Goal: Information Seeking & Learning: Check status

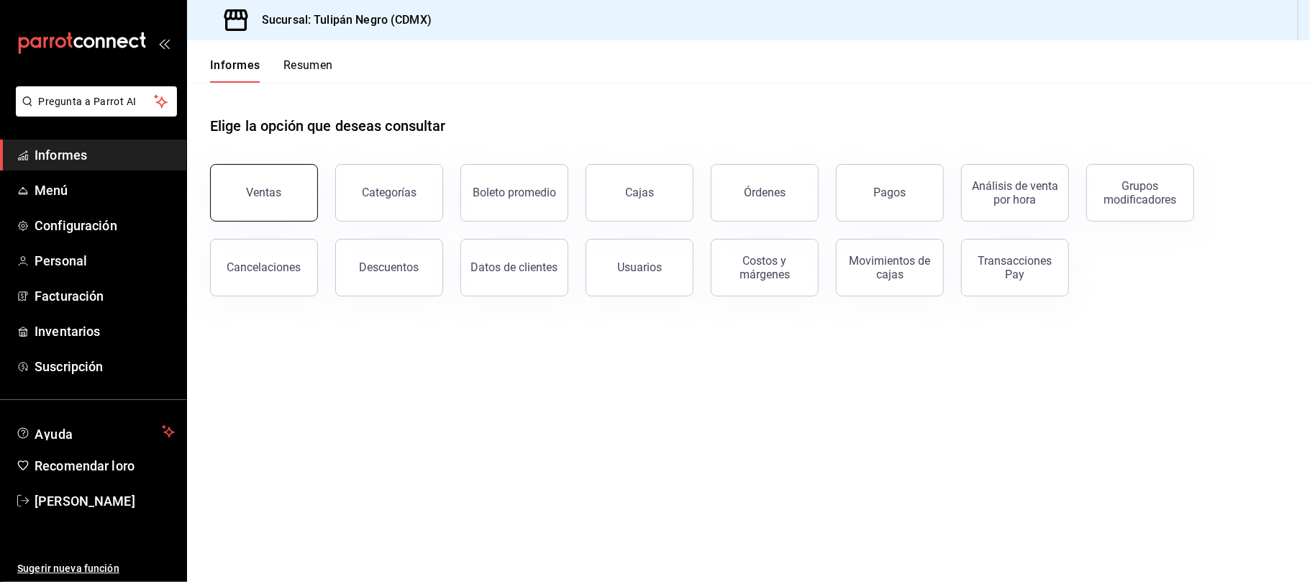
click at [271, 186] on font "Ventas" at bounding box center [264, 193] width 35 height 14
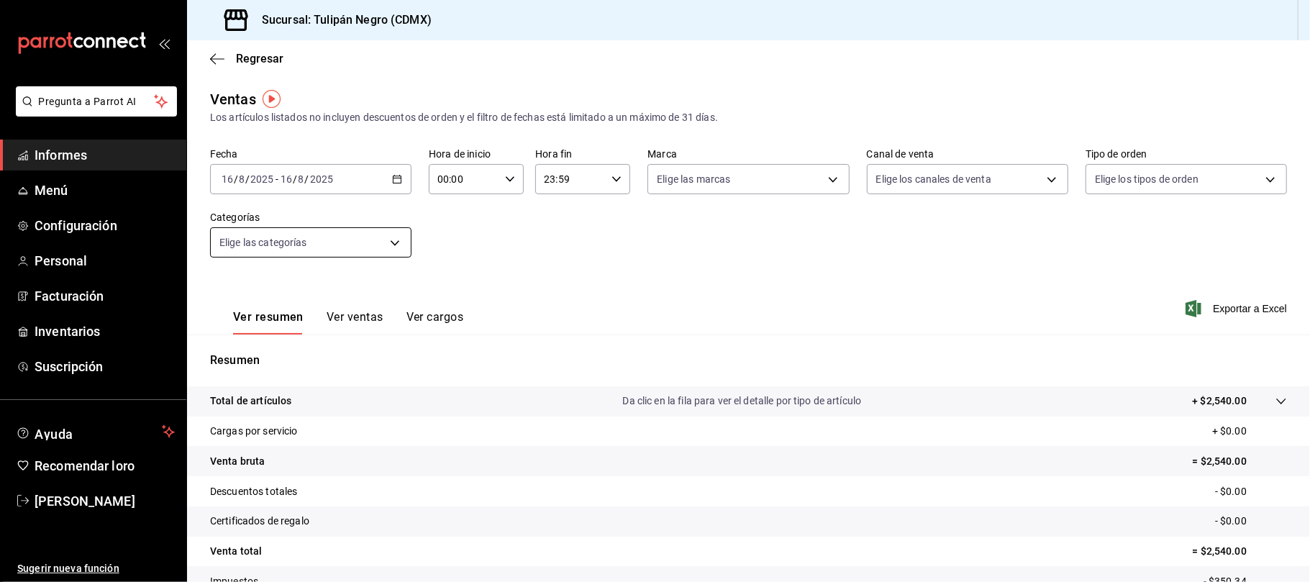
click at [388, 248] on body "Pregunta a Parrot AI Informes Menú Configuración Personal Facturación Inventari…" at bounding box center [655, 291] width 1310 height 582
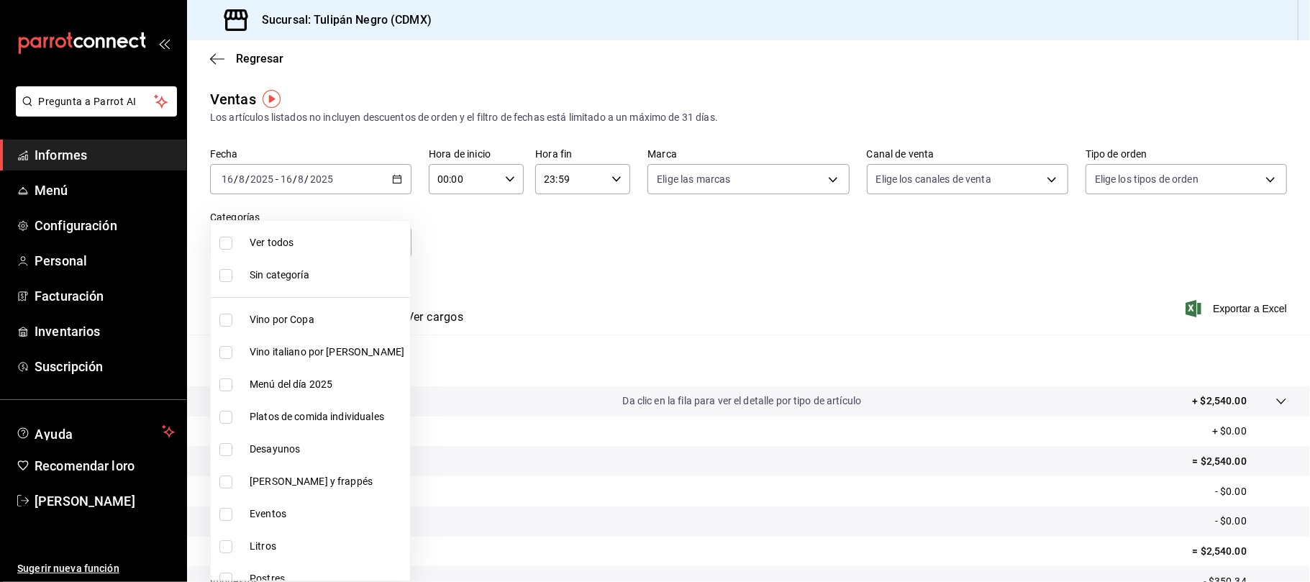
click at [467, 255] on div at bounding box center [655, 291] width 1310 height 582
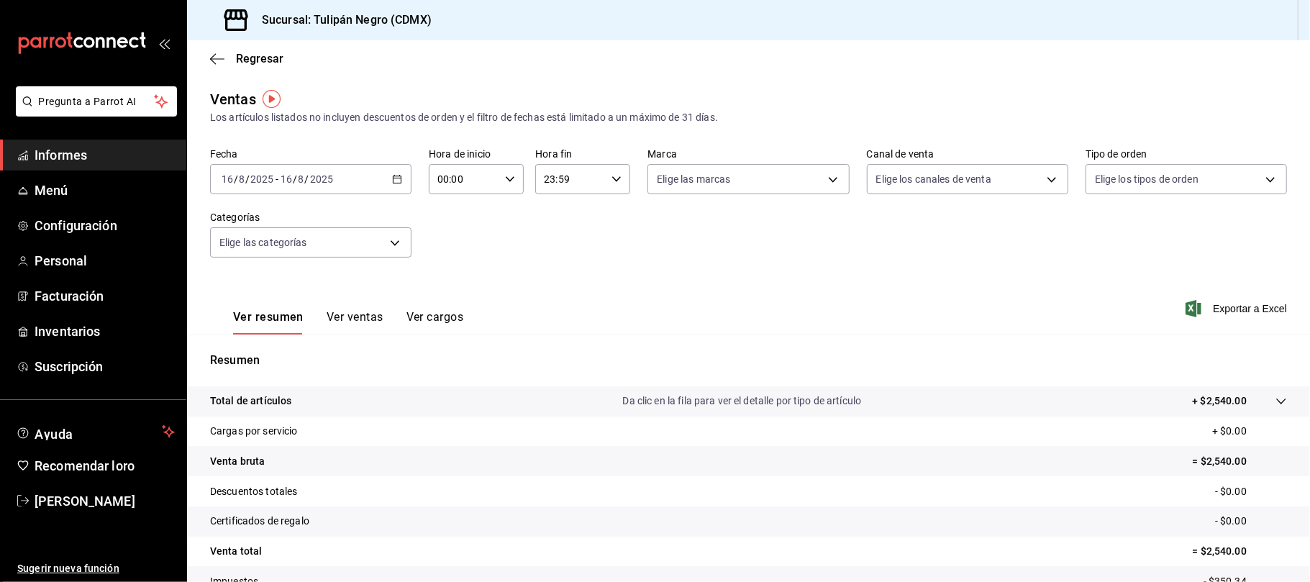
click at [393, 181] on icon "button" at bounding box center [397, 179] width 10 height 10
click at [239, 249] on font "Ayer" at bounding box center [232, 255] width 21 height 12
click at [1195, 309] on span "Exportar a Excel" at bounding box center [1237, 308] width 99 height 17
click at [89, 161] on span "Informes" at bounding box center [105, 154] width 140 height 19
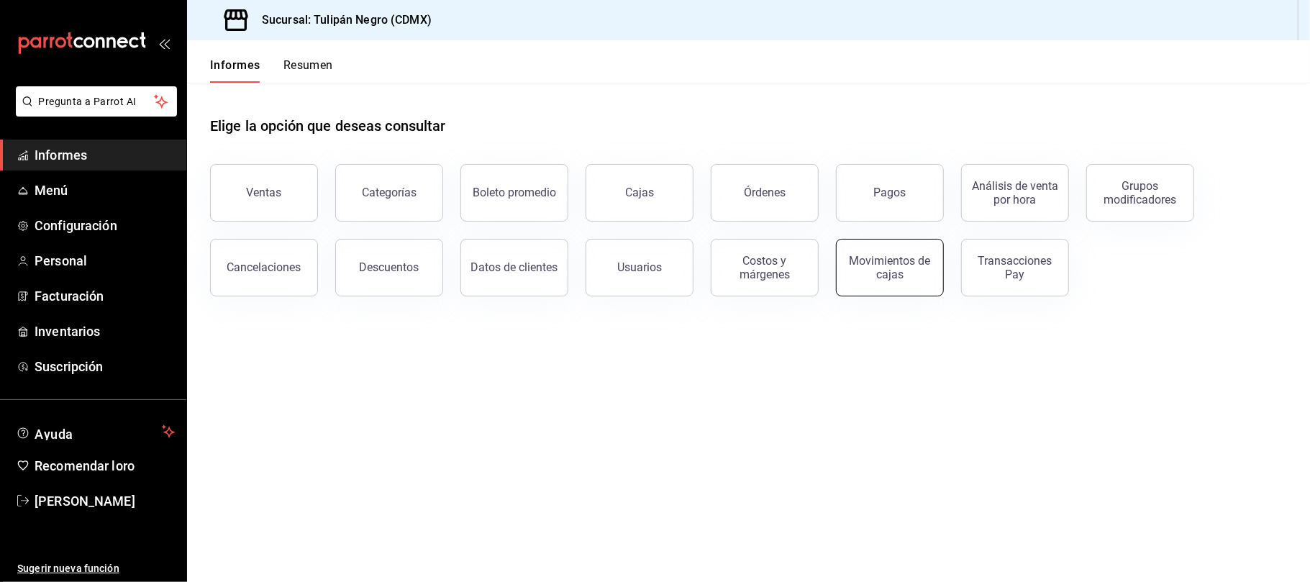
click at [916, 255] on font "Movimientos de cajas" at bounding box center [889, 267] width 81 height 27
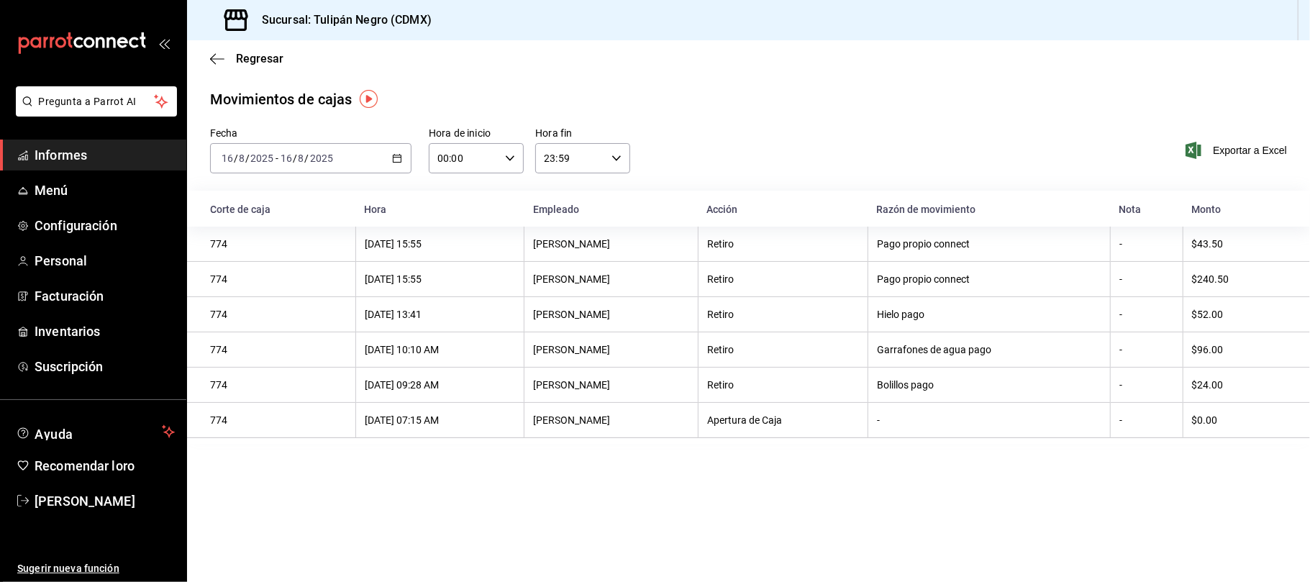
click at [392, 159] on icon "button" at bounding box center [397, 158] width 10 height 10
click at [256, 237] on span "Ayer" at bounding box center [277, 234] width 111 height 15
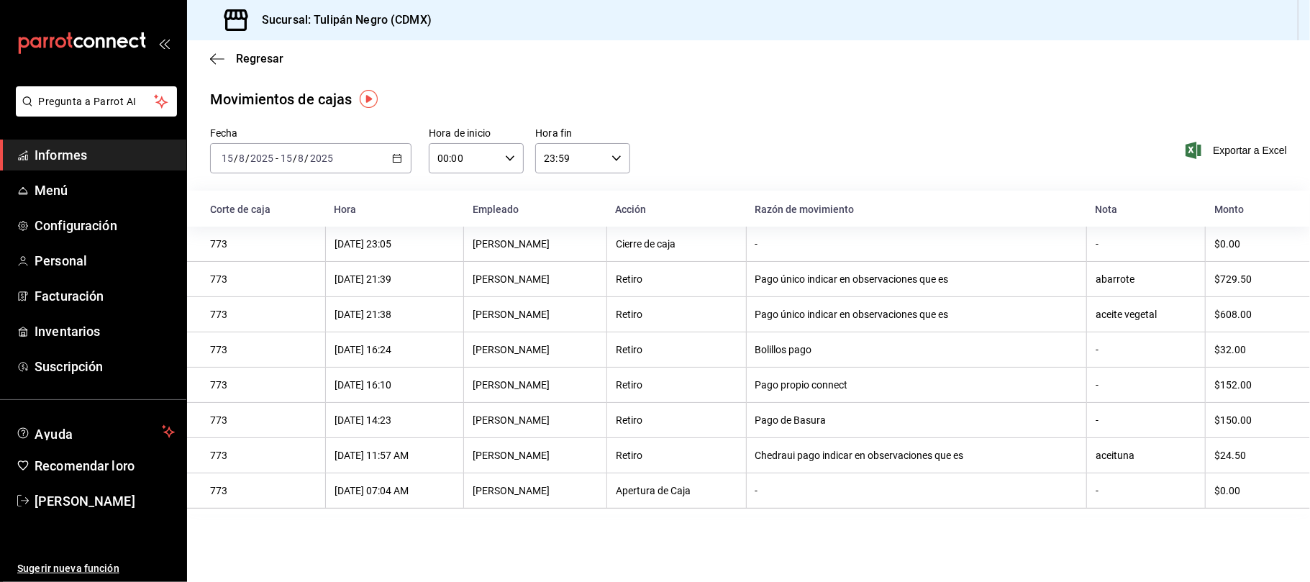
click at [207, 56] on div "Regresar" at bounding box center [748, 58] width 1123 height 37
click at [211, 53] on icon "button" at bounding box center [217, 59] width 14 height 13
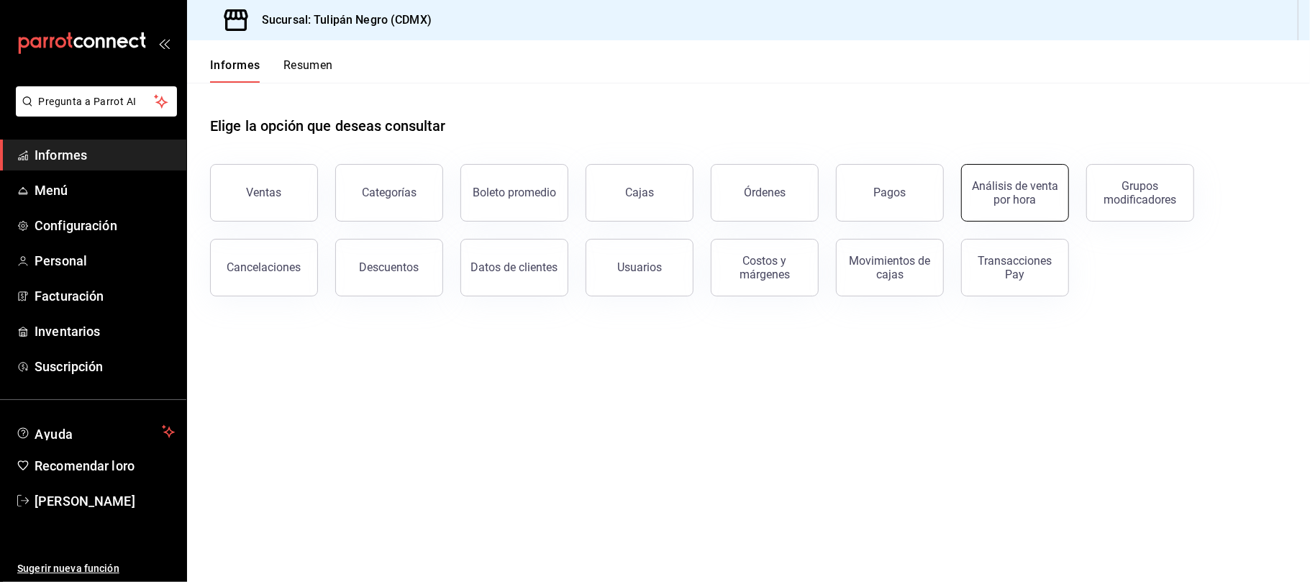
click at [996, 199] on font "Análisis de venta por hora" at bounding box center [1015, 192] width 86 height 27
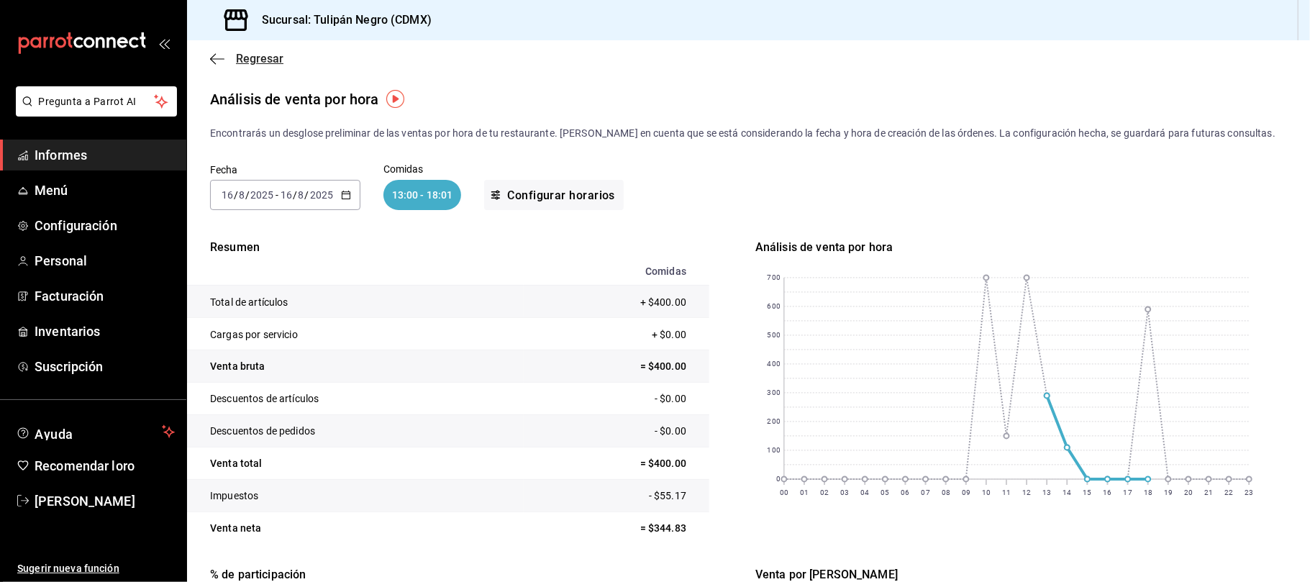
click at [213, 56] on icon "button" at bounding box center [217, 59] width 14 height 13
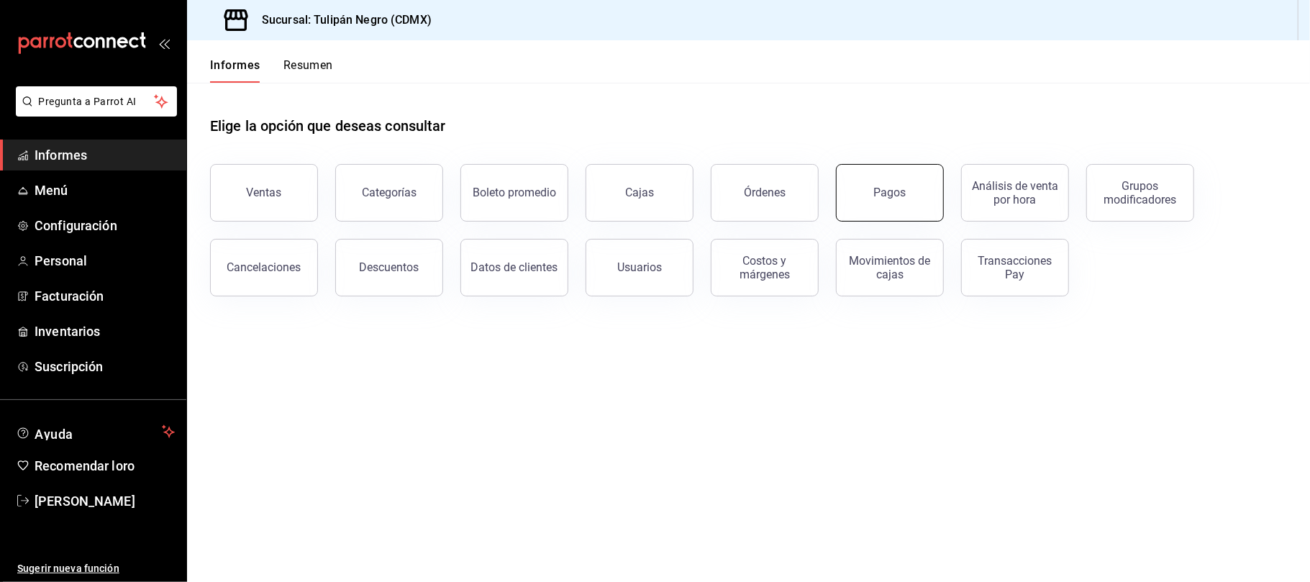
click at [895, 202] on button "Pagos" at bounding box center [890, 193] width 108 height 58
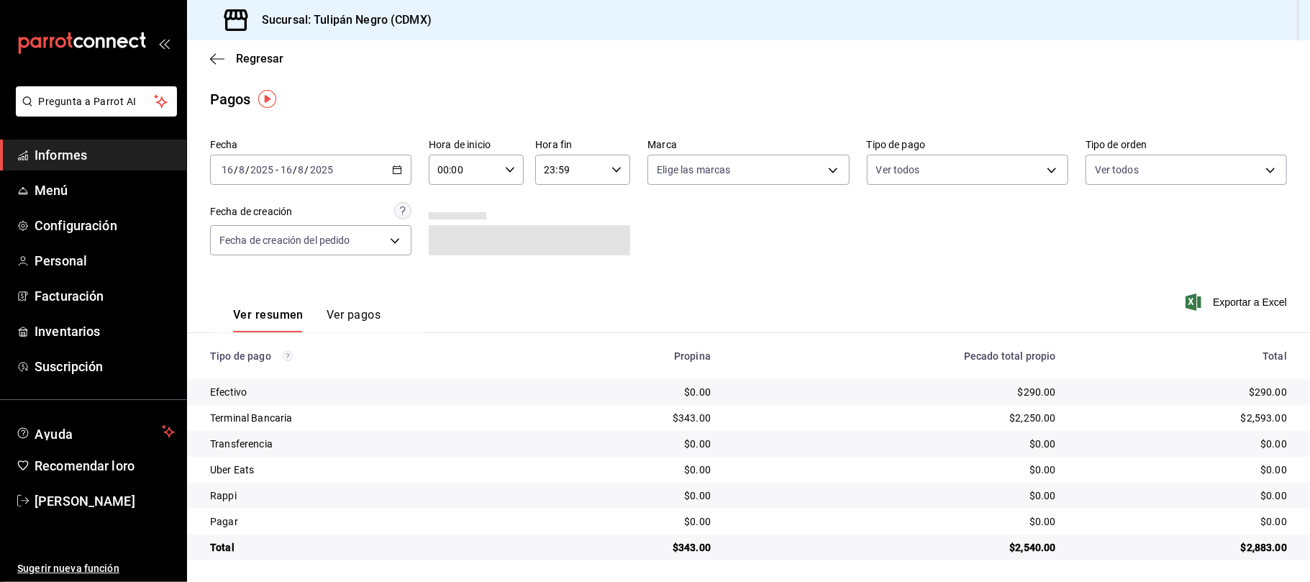
click at [387, 165] on div "[DATE] [DATE] - [DATE] [DATE]" at bounding box center [310, 170] width 201 height 30
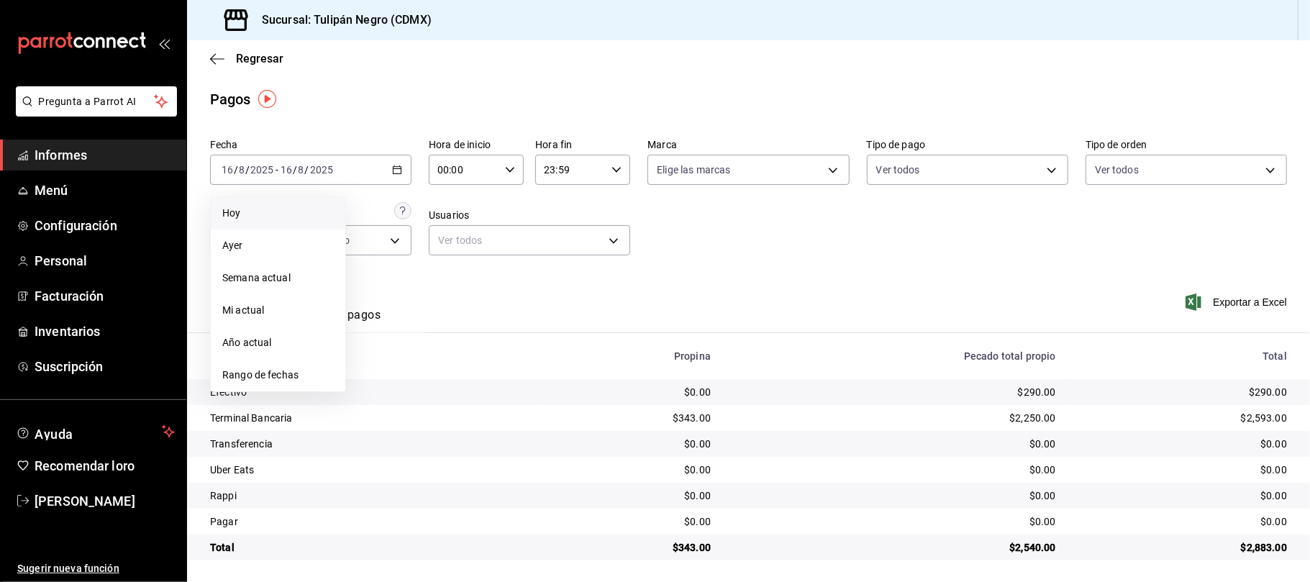
click at [268, 217] on span "Hoy" at bounding box center [277, 213] width 111 height 15
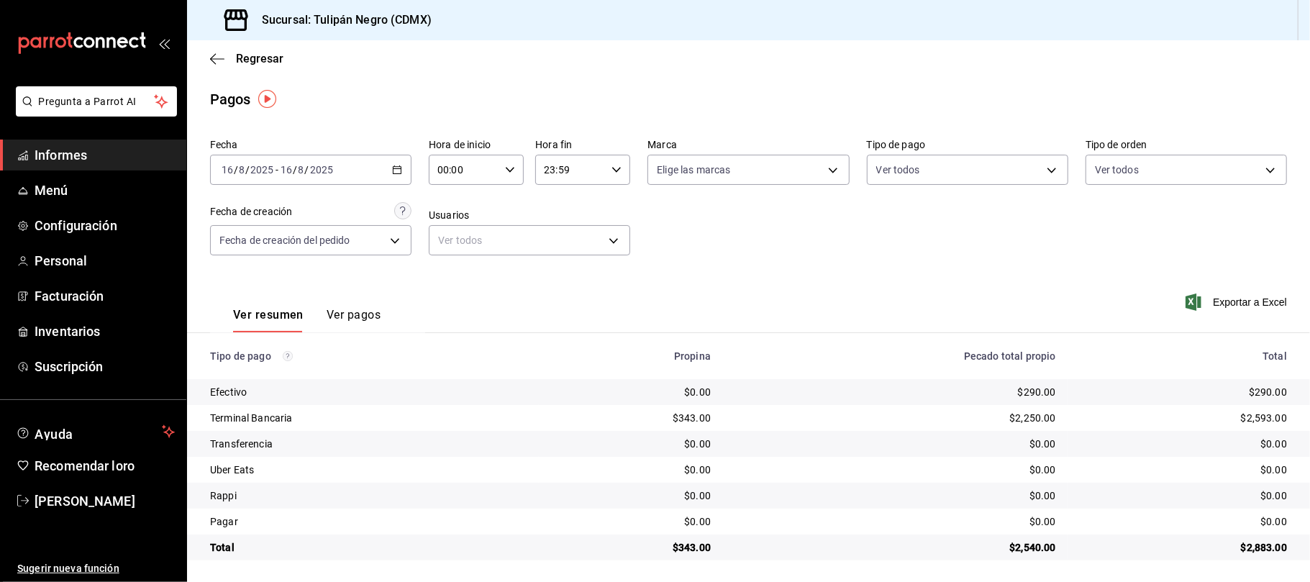
scroll to position [1, 0]
click at [386, 160] on div "[DATE] [DATE] - [DATE] [DATE]" at bounding box center [310, 168] width 201 height 30
click at [250, 245] on span "Ayer" at bounding box center [277, 244] width 111 height 15
click at [362, 311] on font "Ver pagos" at bounding box center [354, 313] width 54 height 14
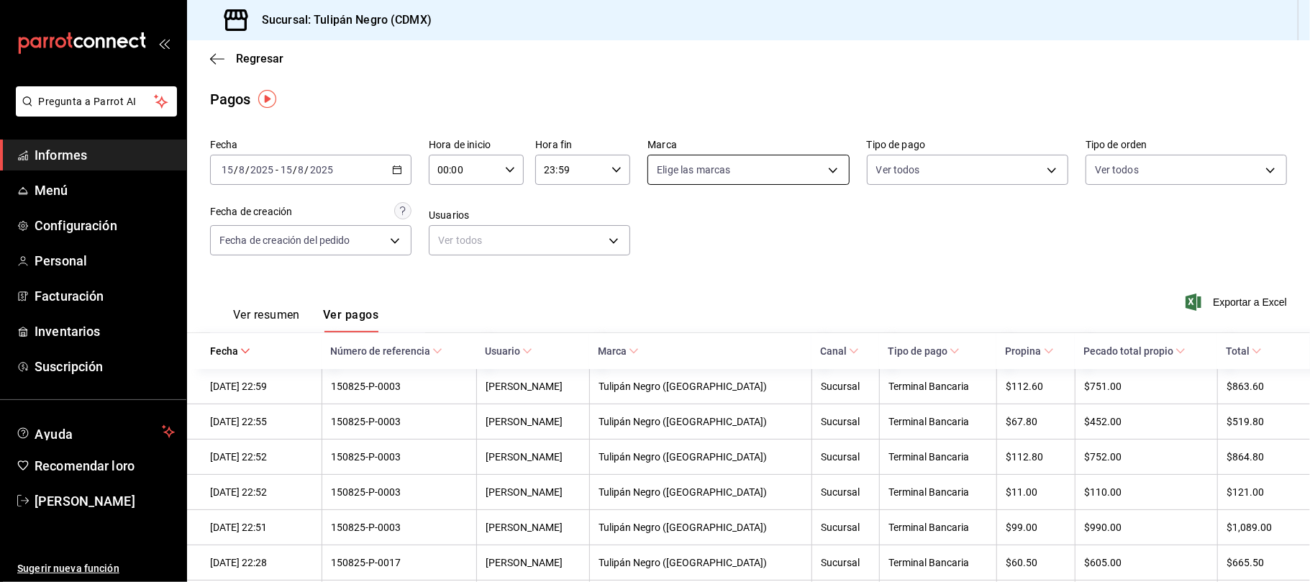
click at [826, 173] on body "Pregunta a Parrot AI Informes Menú Configuración Personal Facturación Inventari…" at bounding box center [655, 291] width 1310 height 582
click at [669, 279] on label at bounding box center [661, 274] width 19 height 13
click at [665, 279] on input "checkbox" at bounding box center [658, 274] width 13 height 13
checkbox input "false"
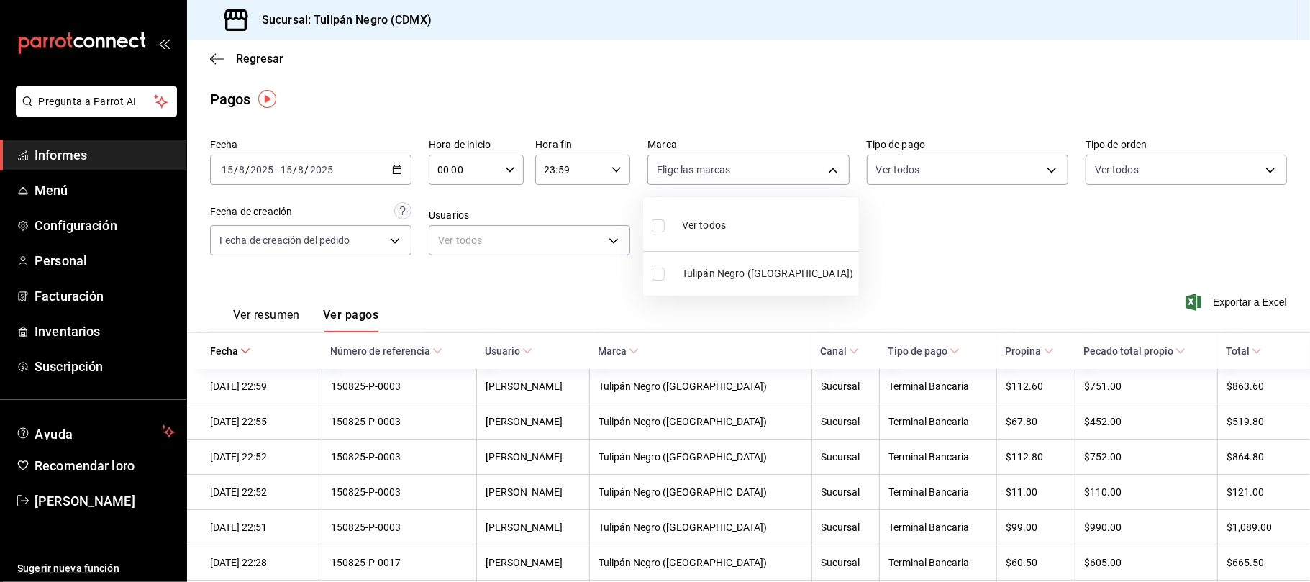
click at [660, 274] on input "checkbox" at bounding box center [658, 274] width 13 height 13
checkbox input "true"
type input "02b478a3-6360-4822-a852-509f8d1e5124"
checkbox input "true"
click at [1042, 167] on div at bounding box center [655, 291] width 1310 height 582
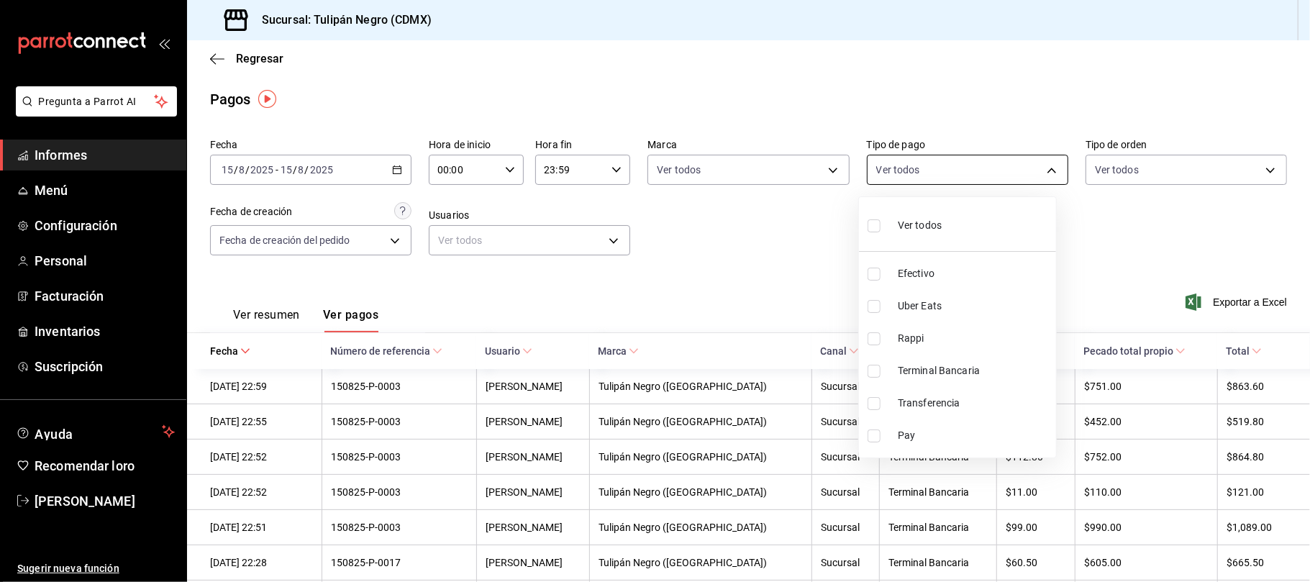
click at [1040, 170] on body "Pregunta a Parrot AI Informes Menú Configuración Personal Facturación Inventari…" at bounding box center [655, 291] width 1310 height 582
click at [1113, 246] on div at bounding box center [655, 291] width 1310 height 582
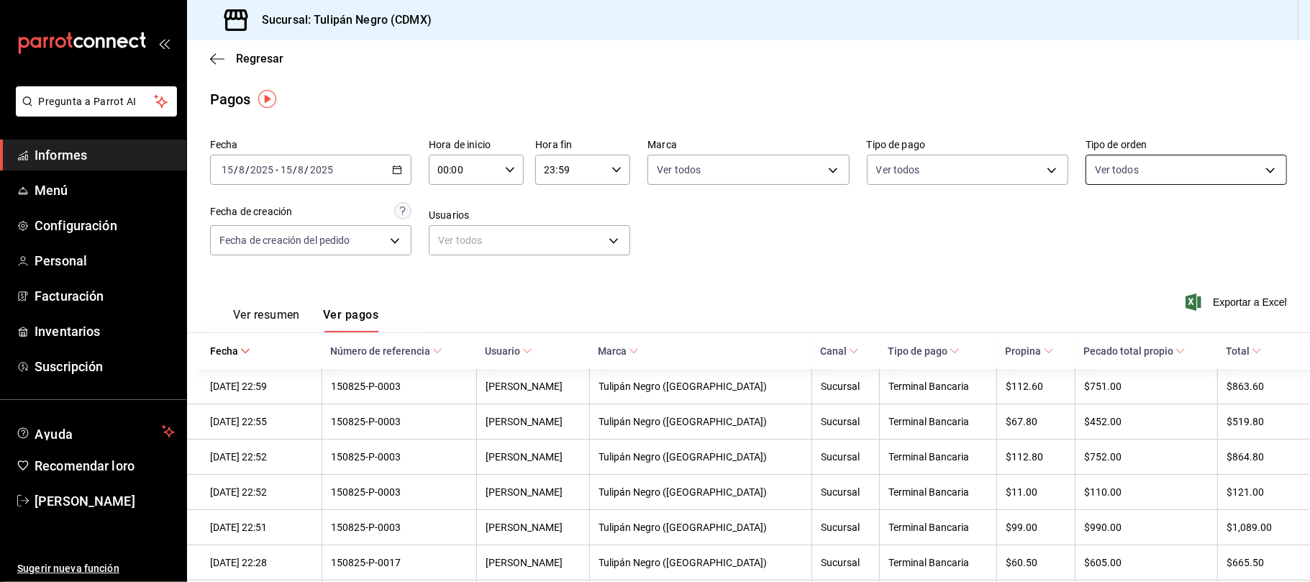
click at [1263, 171] on body "Pregunta a Parrot AI Informes Menú Configuración Personal Facturación Inventari…" at bounding box center [655, 291] width 1310 height 582
click at [788, 288] on div at bounding box center [655, 291] width 1310 height 582
click at [607, 242] on body "Pregunta a Parrot AI Informes Menú Configuración Personal Facturación Inventari…" at bounding box center [655, 291] width 1310 height 582
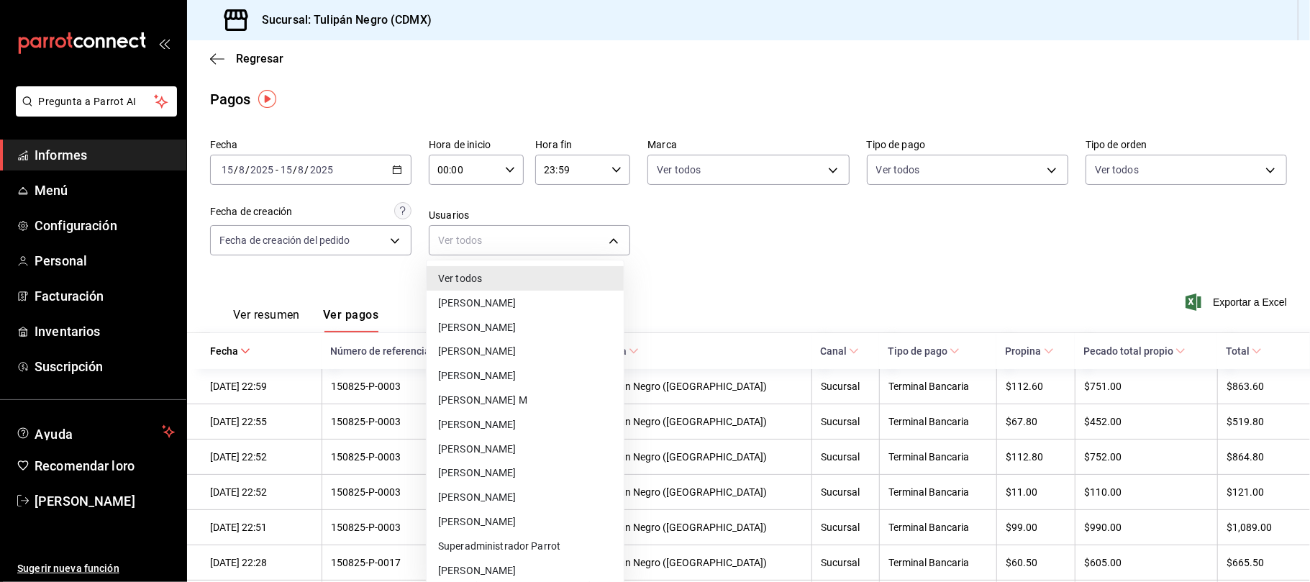
click at [501, 352] on font "[PERSON_NAME]" at bounding box center [477, 351] width 78 height 12
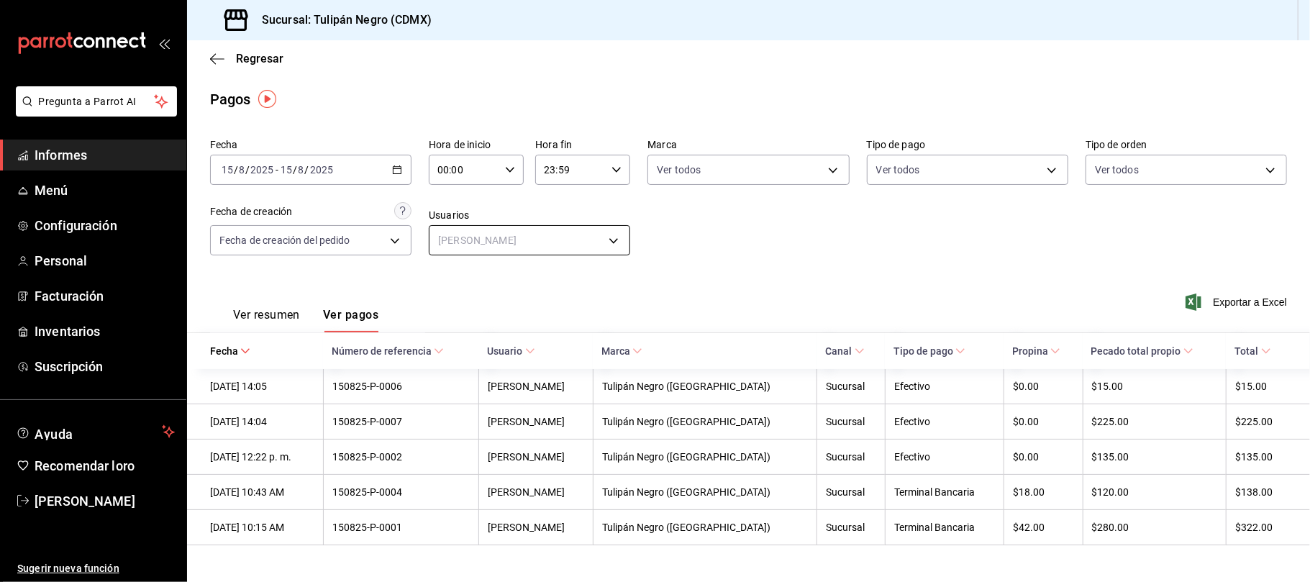
click at [616, 239] on body "Pregunta a Parrot AI Informes Menú Configuración Personal Facturación Inventari…" at bounding box center [655, 291] width 1310 height 582
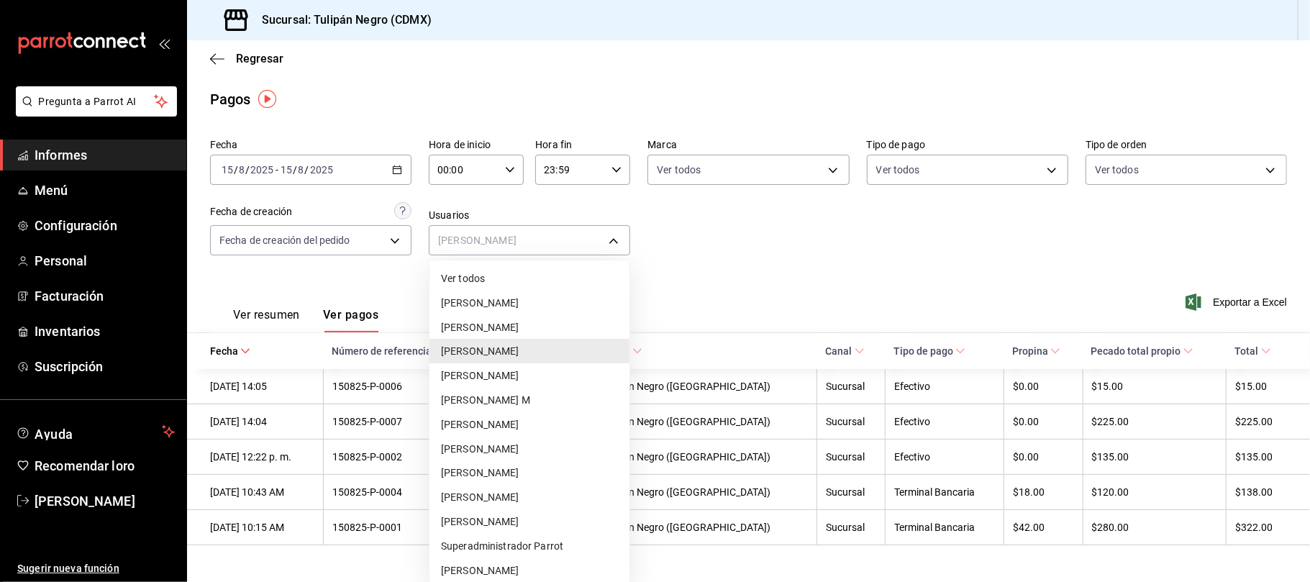
click at [481, 423] on font "[PERSON_NAME]" at bounding box center [480, 425] width 78 height 12
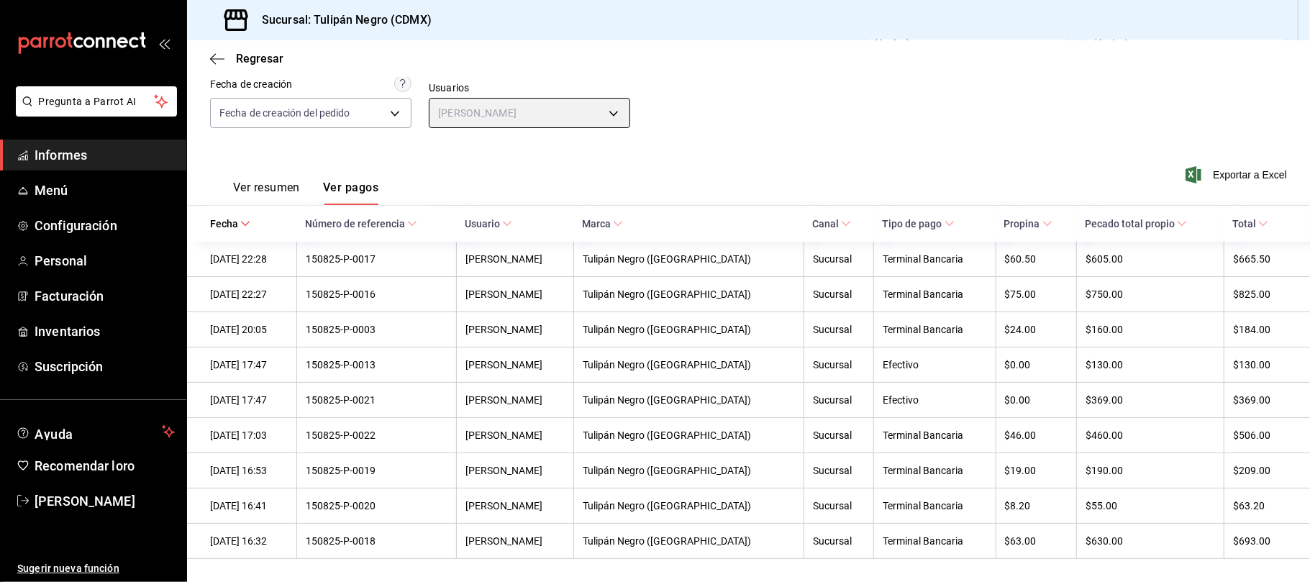
scroll to position [138, 0]
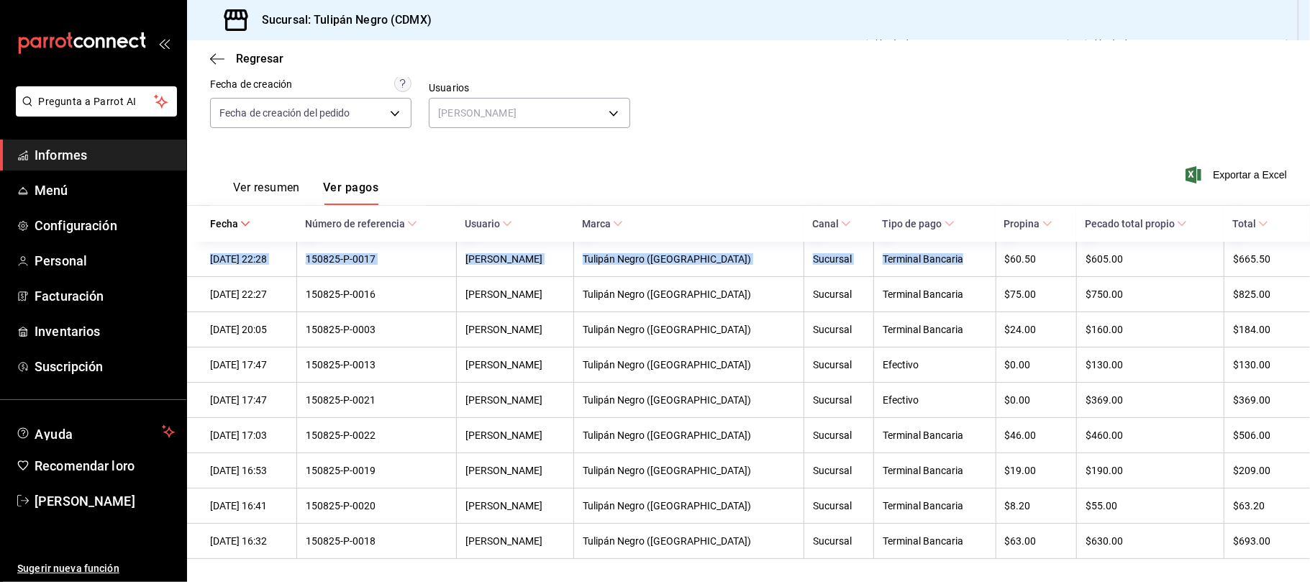
drag, startPoint x: 985, startPoint y: 245, endPoint x: 979, endPoint y: 211, distance: 34.4
click at [979, 211] on table "Fecha Número de referencia Usuario Marca Canal Tipo de pago Propina Pecado tota…" at bounding box center [748, 382] width 1123 height 353
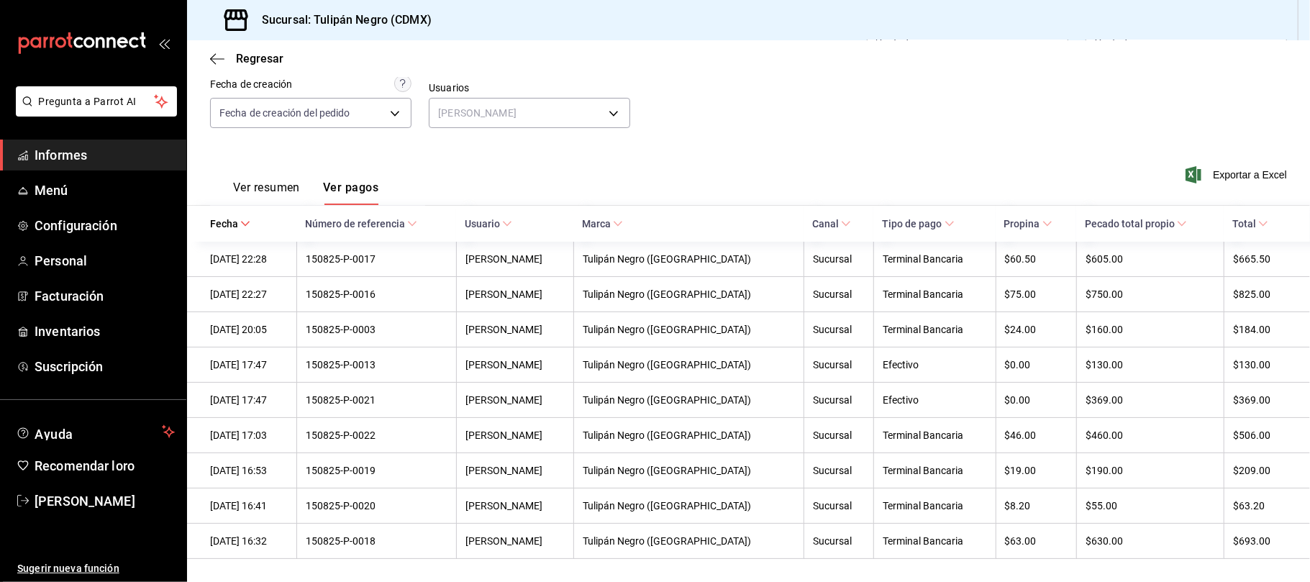
click at [455, 145] on div "Ver resumen Ver pagos Exportar a Excel" at bounding box center [748, 183] width 1123 height 77
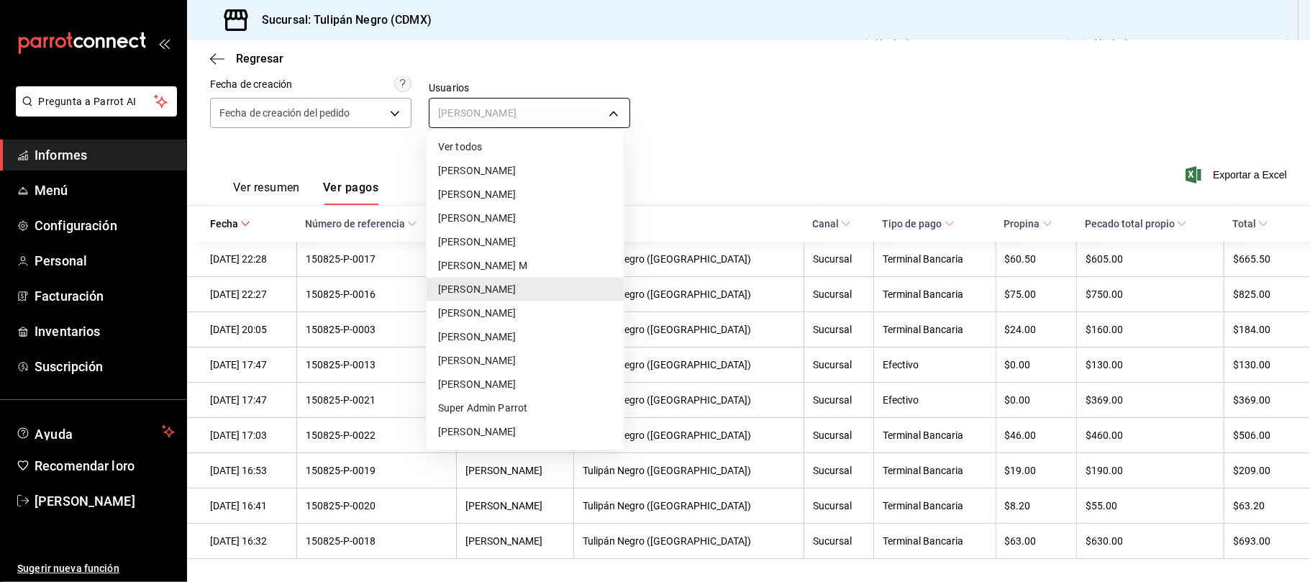
click at [613, 107] on body "Pregunta a Parrot AI Informes Menú Configuración Personal Facturación Inventari…" at bounding box center [655, 291] width 1310 height 582
click at [515, 339] on li "[PERSON_NAME]" at bounding box center [525, 341] width 197 height 24
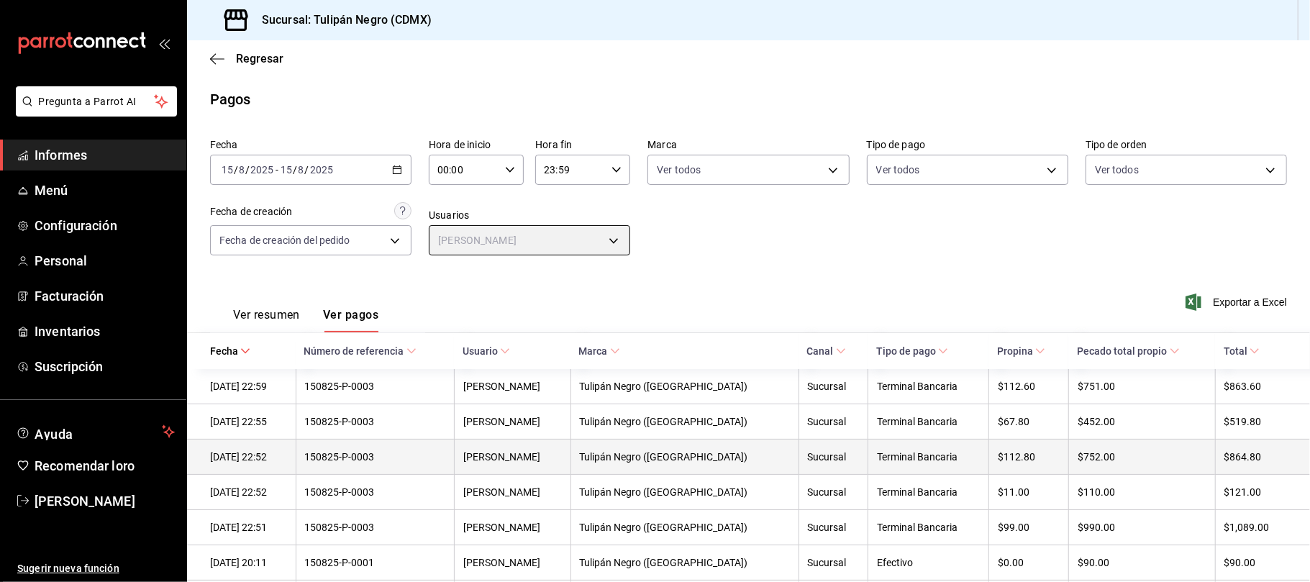
scroll to position [138, 0]
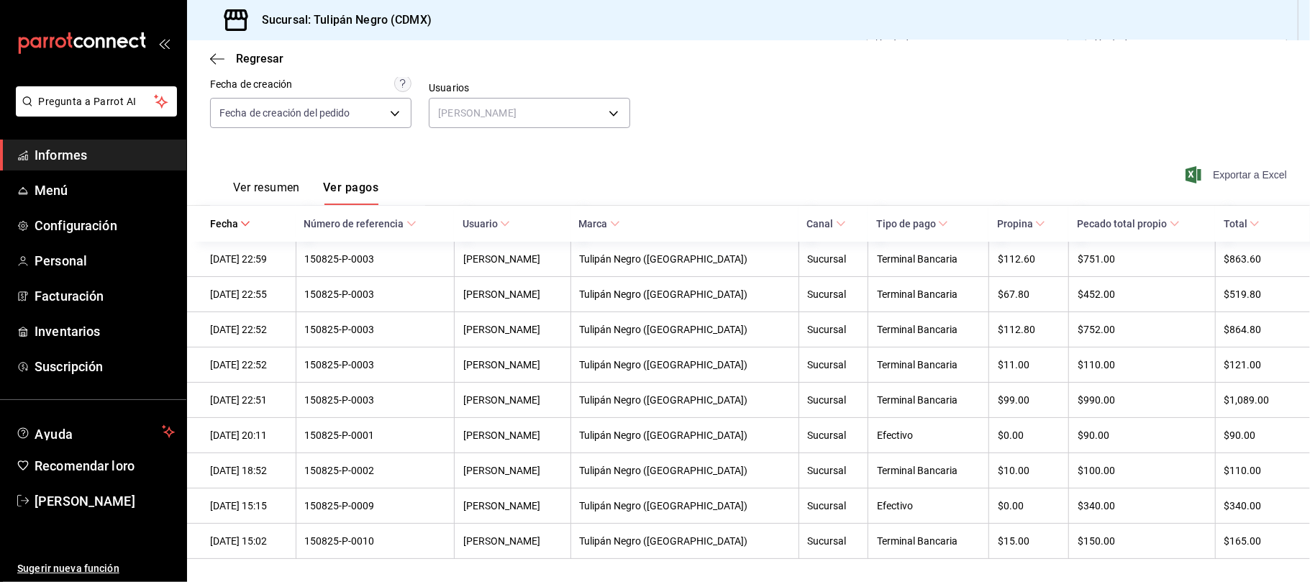
click at [1226, 169] on font "Exportar a Excel" at bounding box center [1250, 175] width 74 height 12
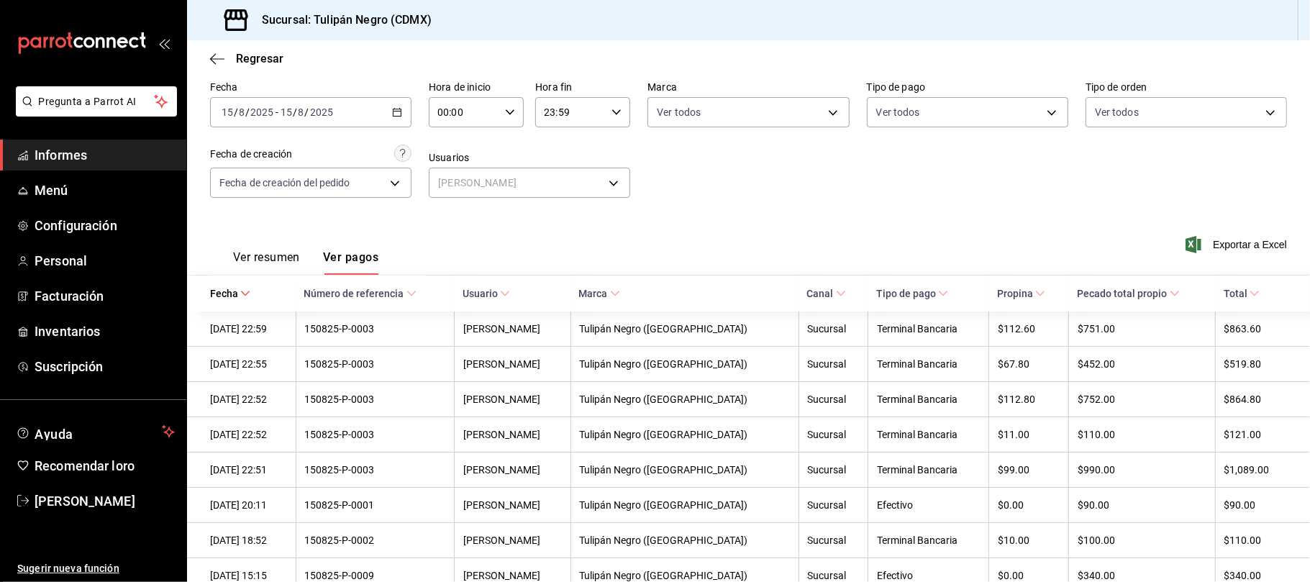
scroll to position [0, 0]
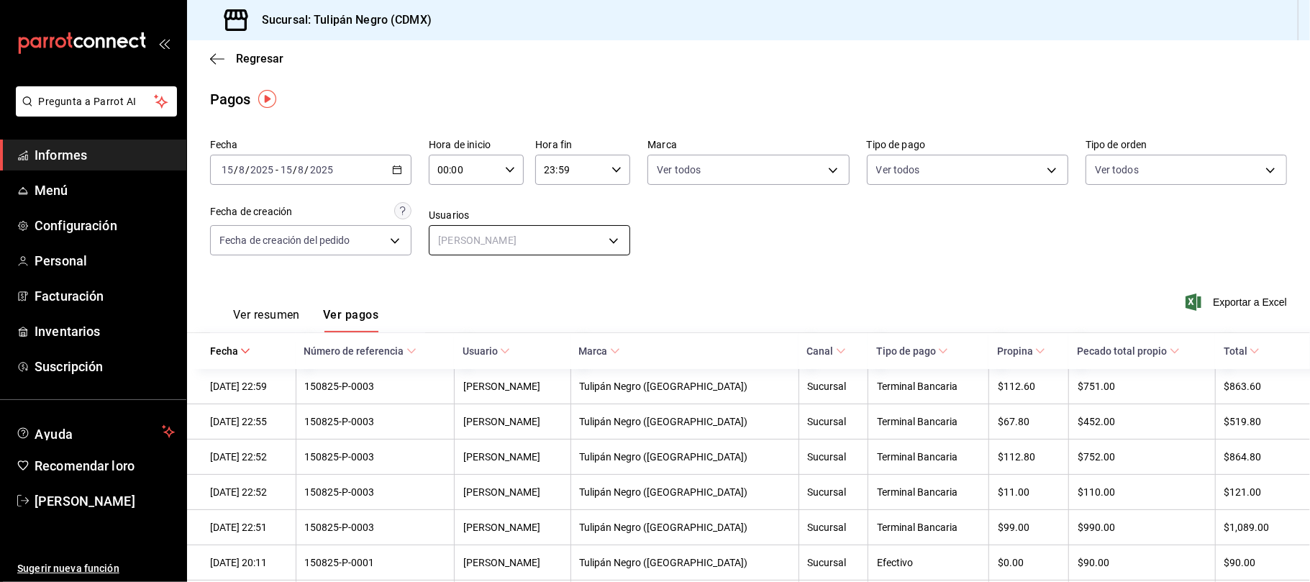
click at [611, 240] on body "Pregunta a Parrot AI Informes Menú Configuración Personal Facturación Inventari…" at bounding box center [655, 291] width 1310 height 582
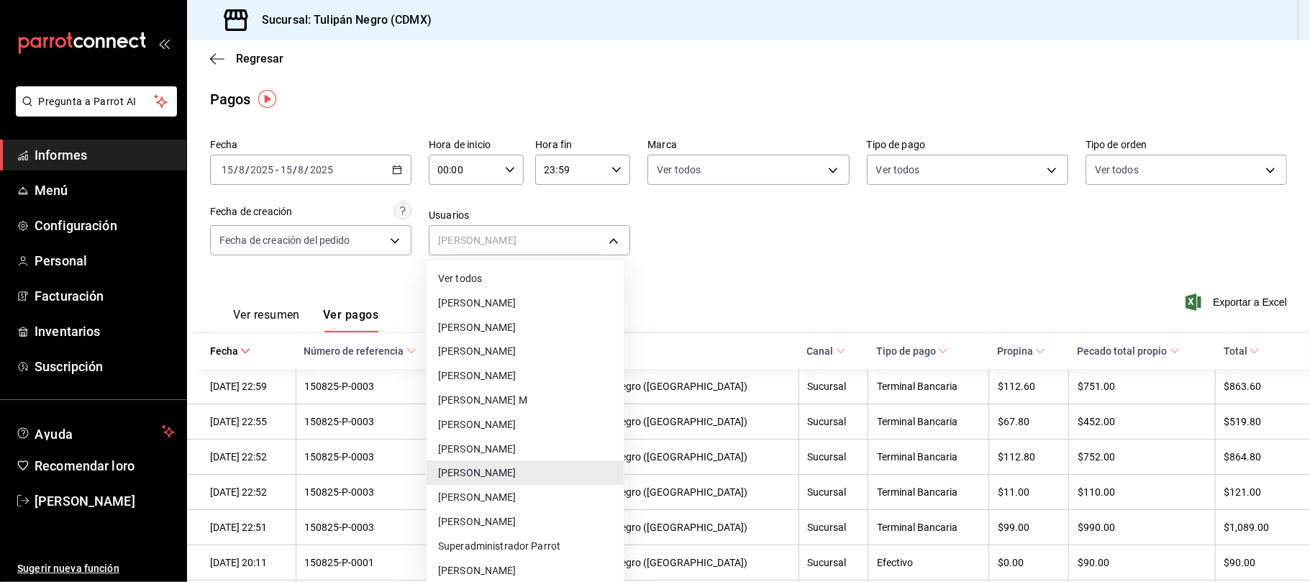
click at [481, 423] on font "[PERSON_NAME]" at bounding box center [477, 425] width 78 height 12
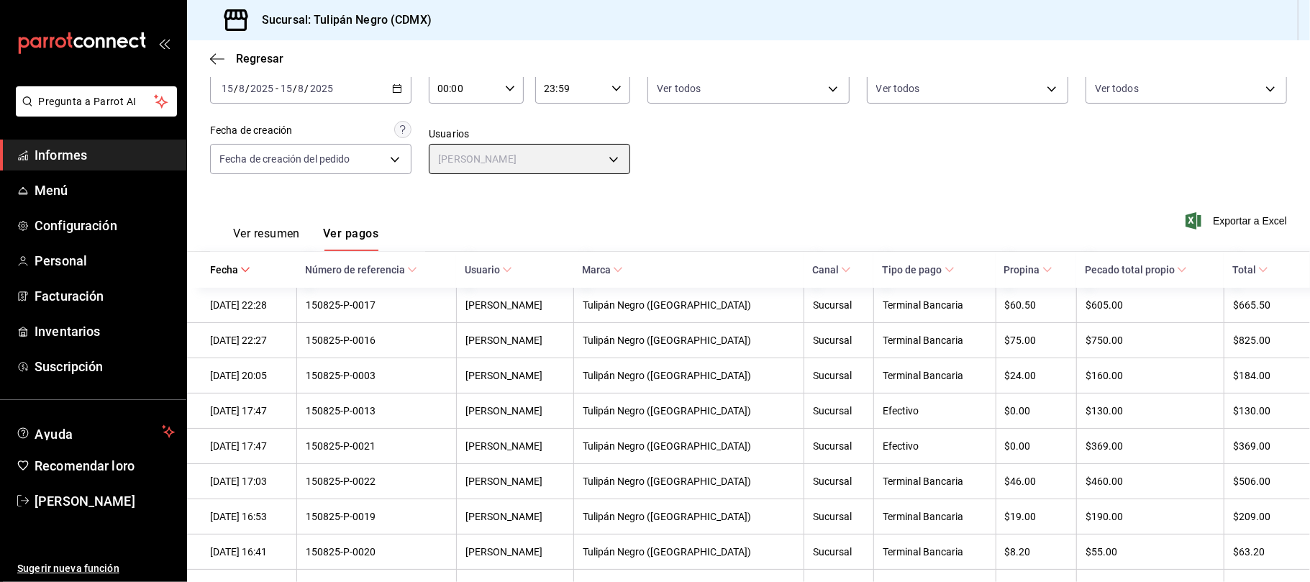
scroll to position [138, 0]
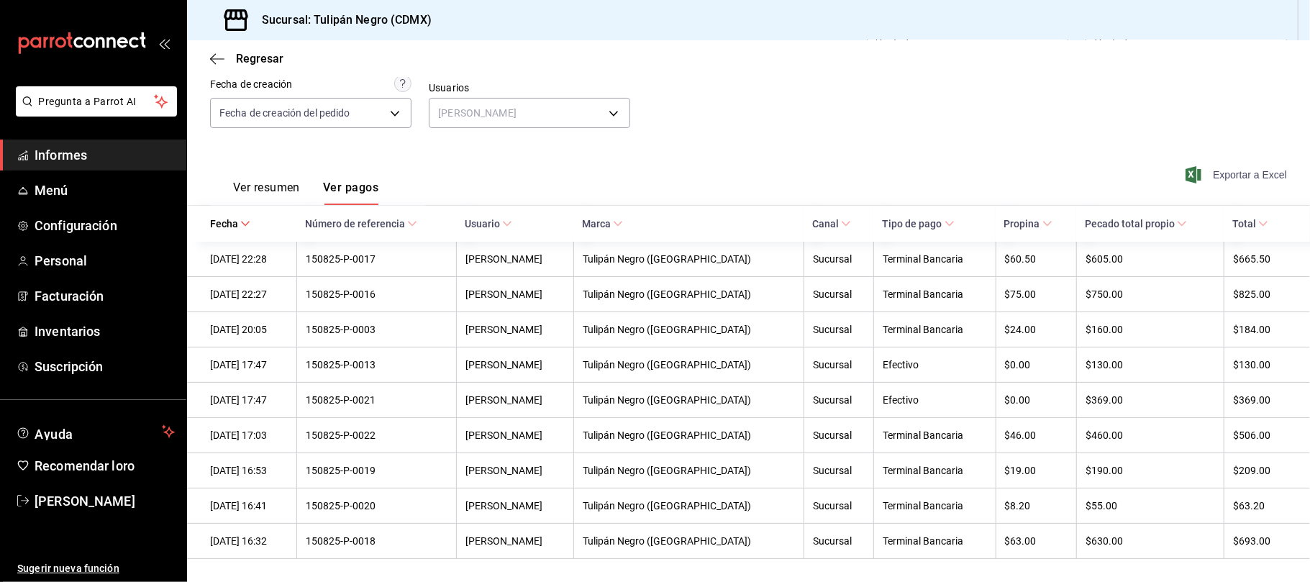
click at [1223, 169] on font "Exportar a Excel" at bounding box center [1250, 175] width 74 height 12
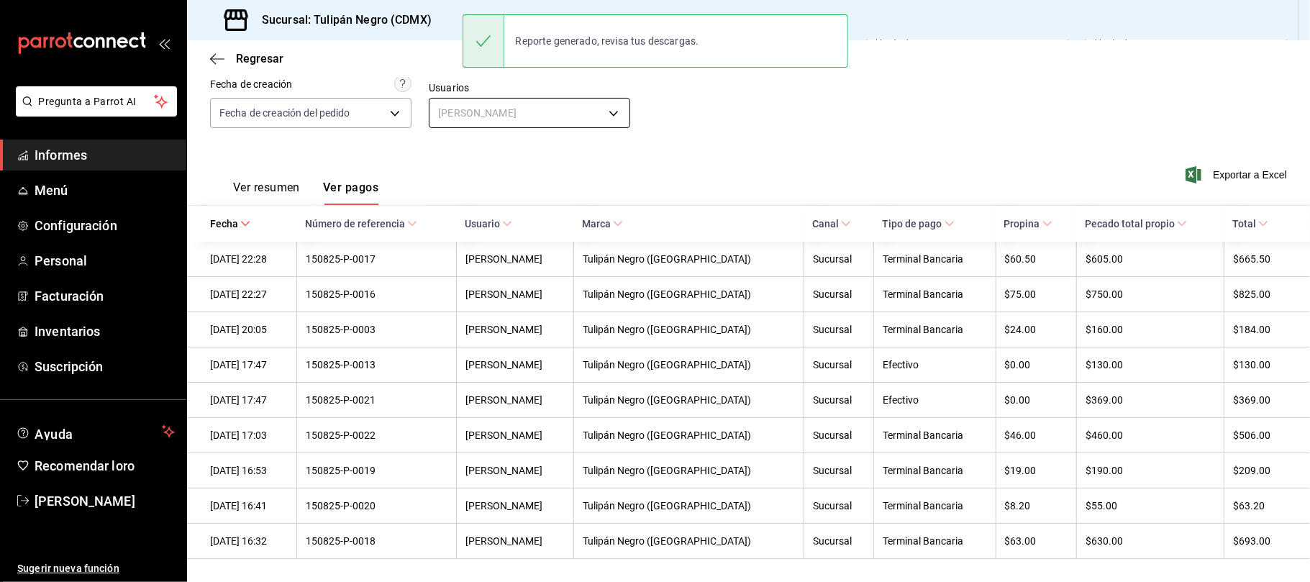
click at [613, 99] on body "Pregunta a Parrot AI Informes Menú Configuración Personal Facturación Inventari…" at bounding box center [655, 291] width 1310 height 582
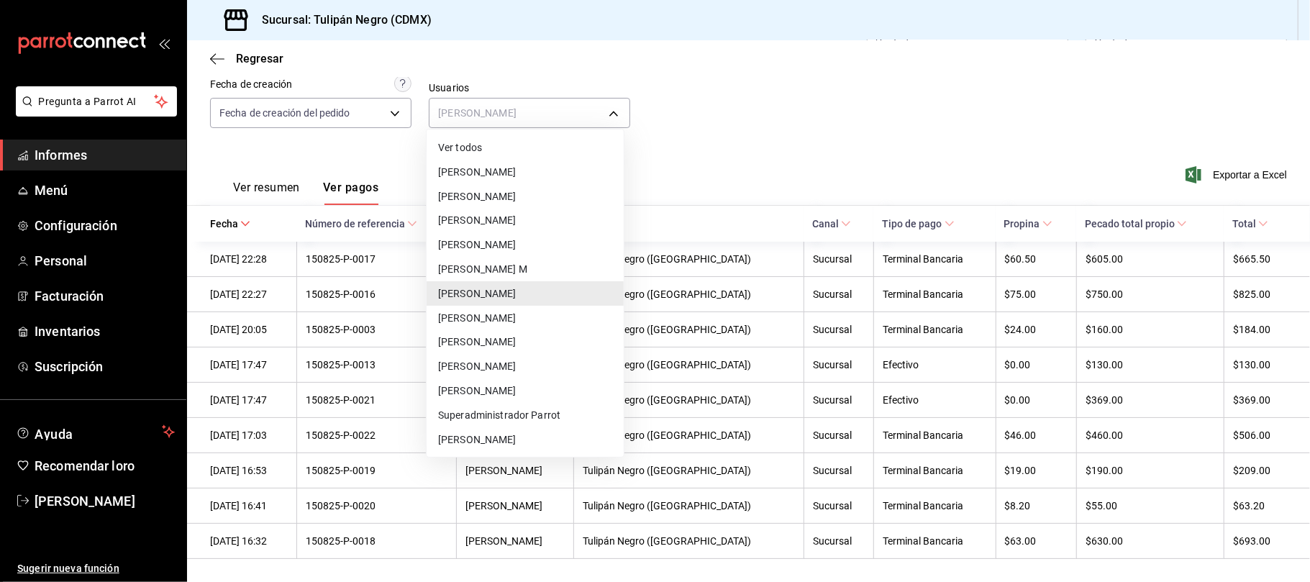
click at [478, 222] on font "[PERSON_NAME]" at bounding box center [477, 220] width 78 height 12
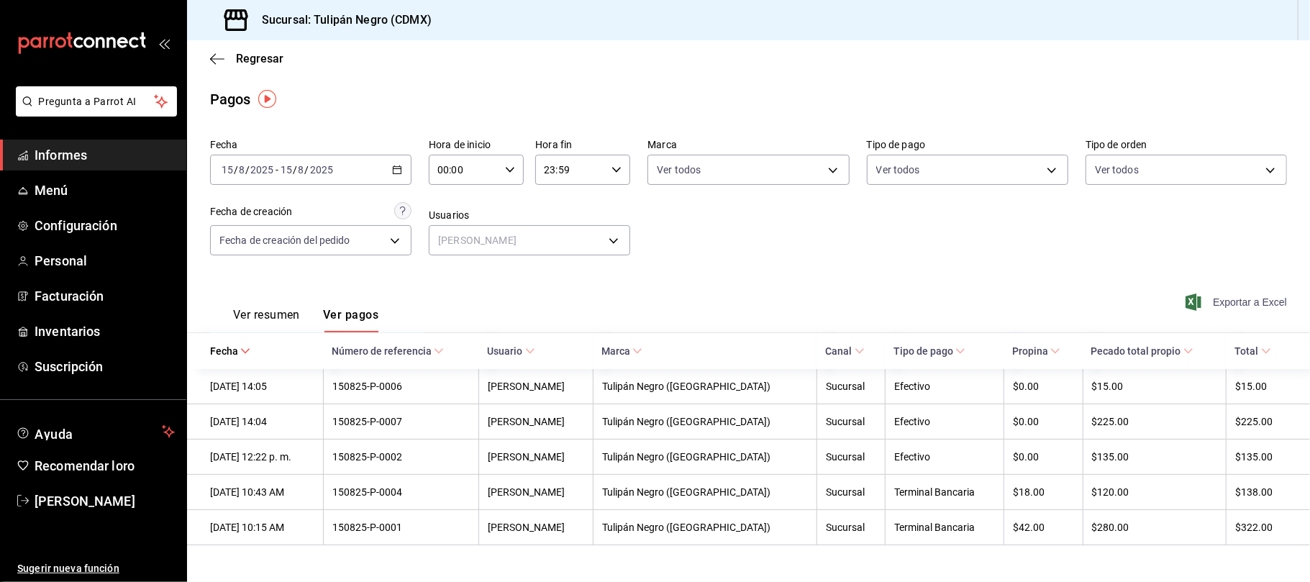
click at [1216, 297] on font "Exportar a Excel" at bounding box center [1250, 302] width 74 height 12
click at [619, 245] on body "Pregunta a Parrot AI Informes Menú Configuración Personal Facturación Inventari…" at bounding box center [655, 291] width 1310 height 582
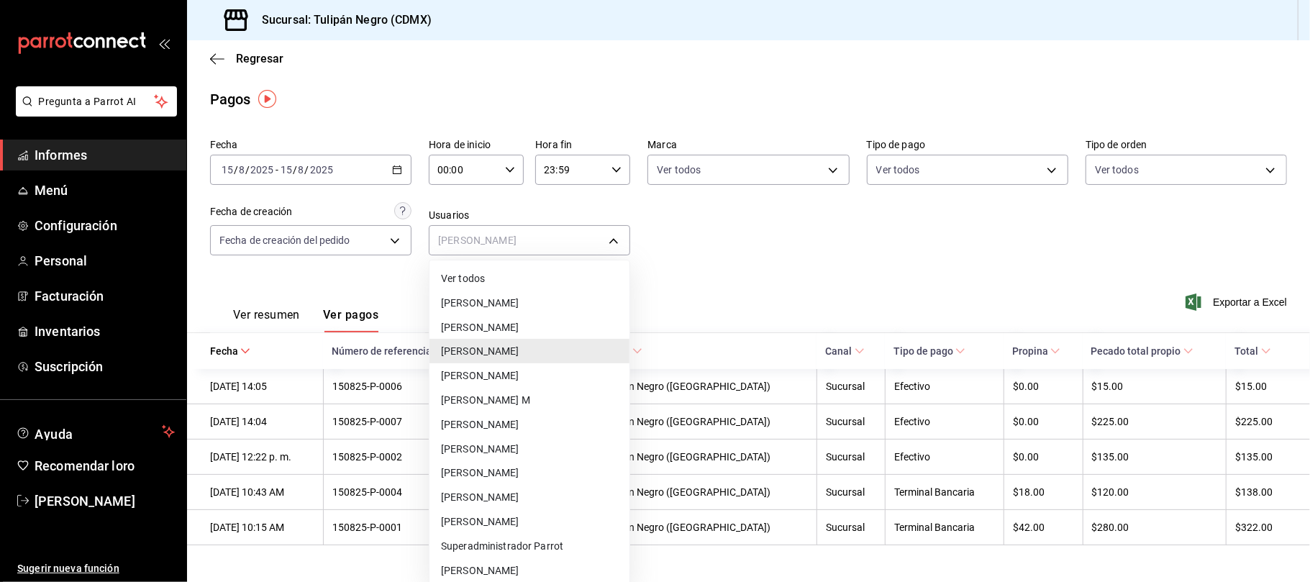
click at [508, 443] on font "[PERSON_NAME]" at bounding box center [480, 448] width 78 height 12
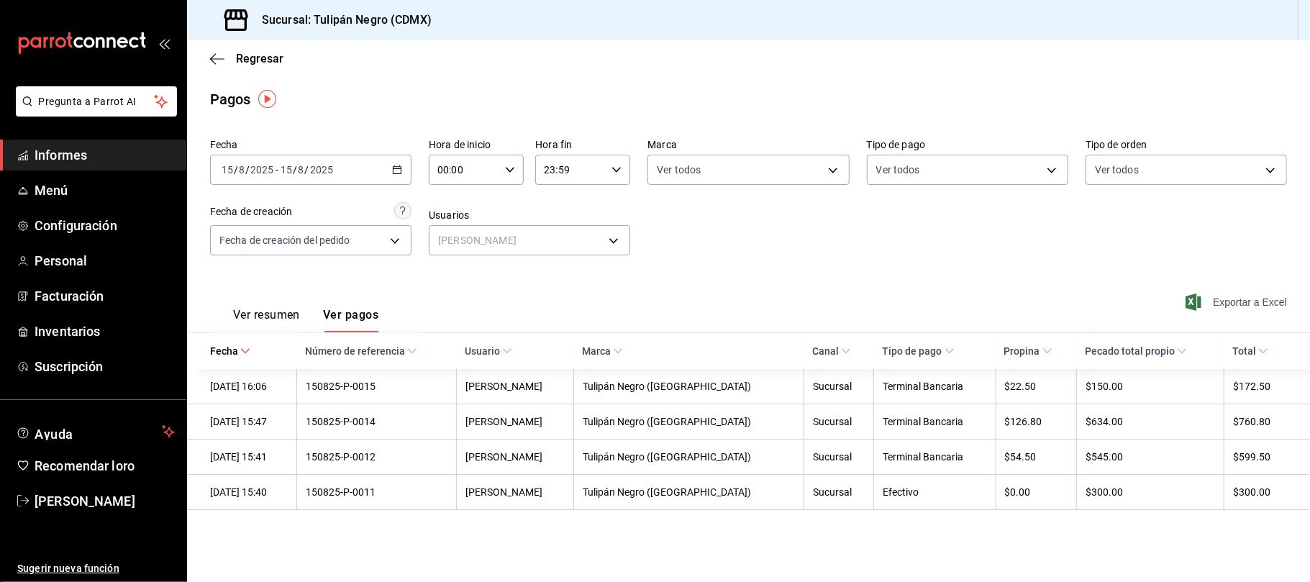
click at [1244, 294] on span "Exportar a Excel" at bounding box center [1237, 301] width 99 height 17
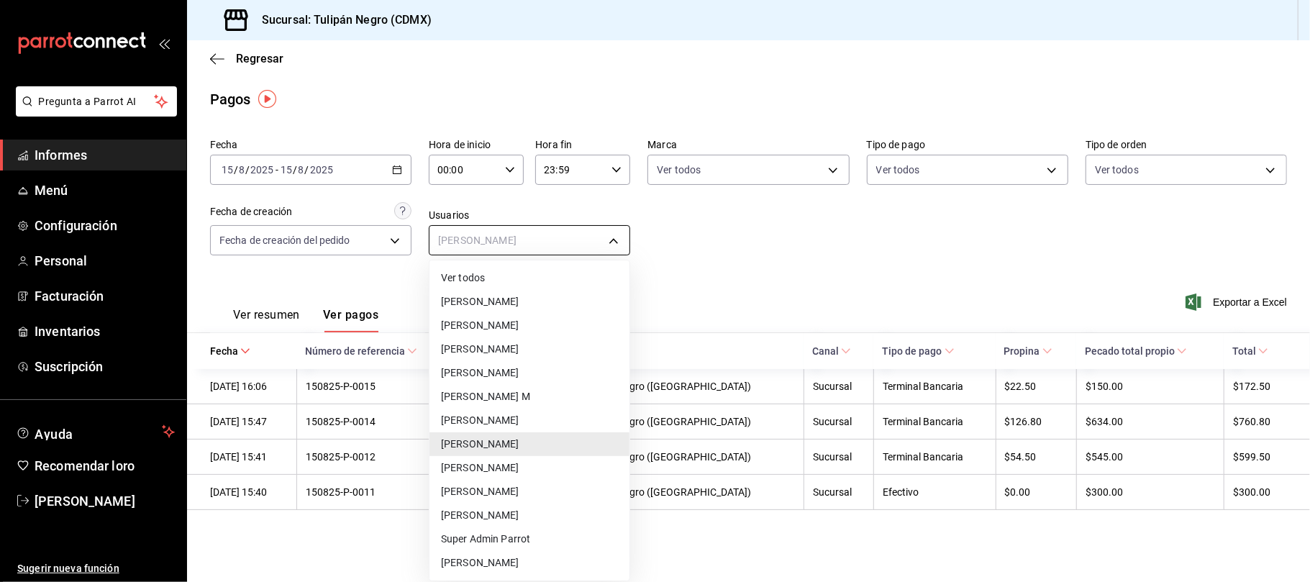
click at [619, 236] on body "Pregunta a Parrot AI Informes Menú Configuración Personal Facturación Inventari…" at bounding box center [655, 291] width 1310 height 582
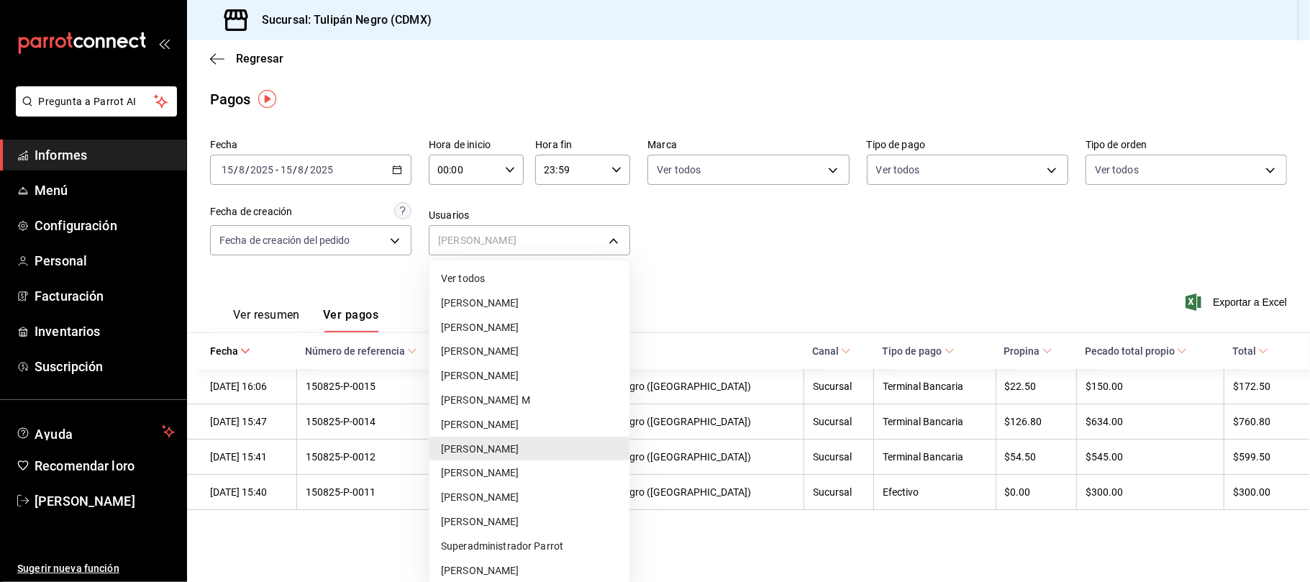
click at [521, 274] on li "Ver todos" at bounding box center [529, 278] width 200 height 24
type input "null"
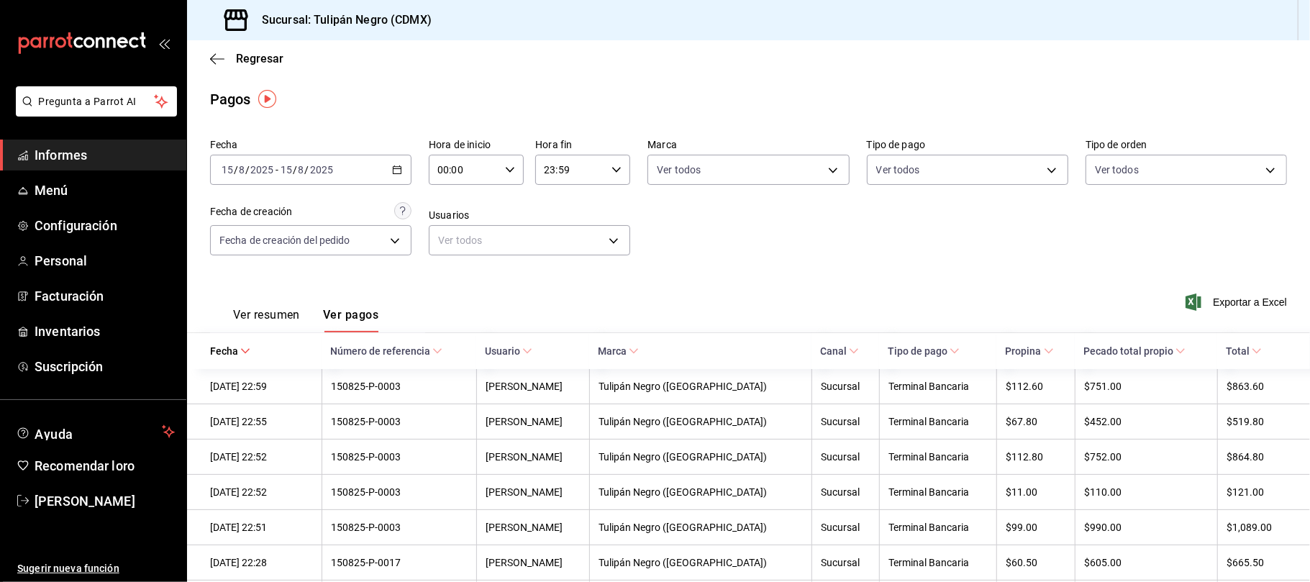
click at [1206, 283] on div "Exportar a Excel" at bounding box center [1179, 303] width 215 height 60
click at [1213, 297] on font "Exportar a Excel" at bounding box center [1250, 302] width 74 height 12
click at [219, 55] on icon "button" at bounding box center [217, 59] width 14 height 13
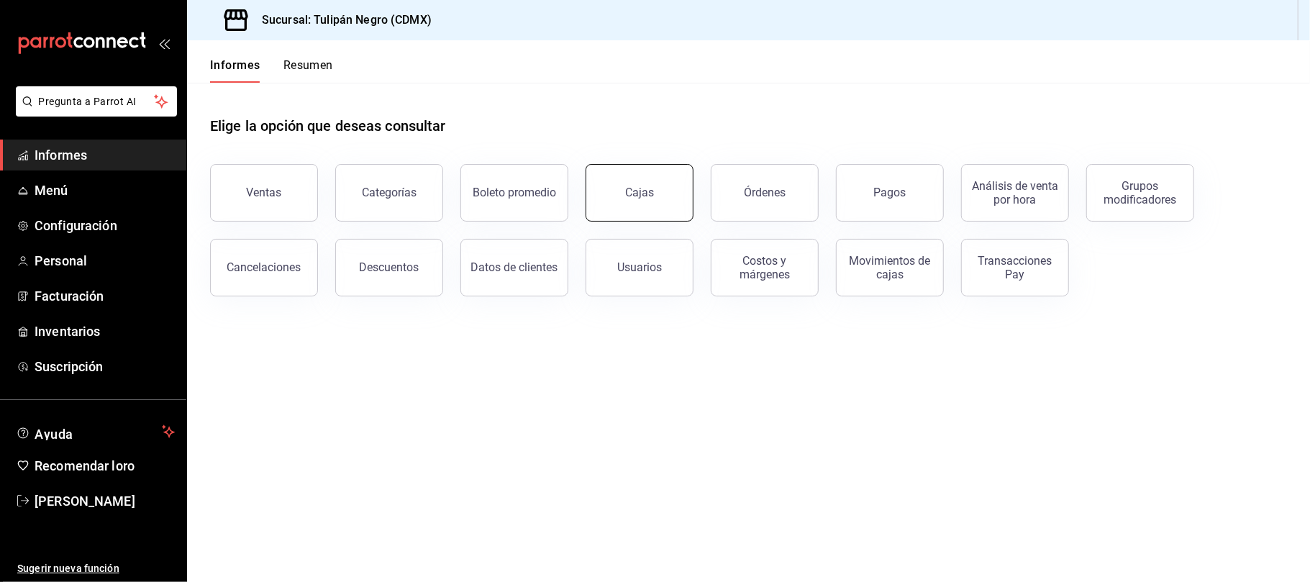
click at [642, 199] on button "Cajas" at bounding box center [639, 193] width 108 height 58
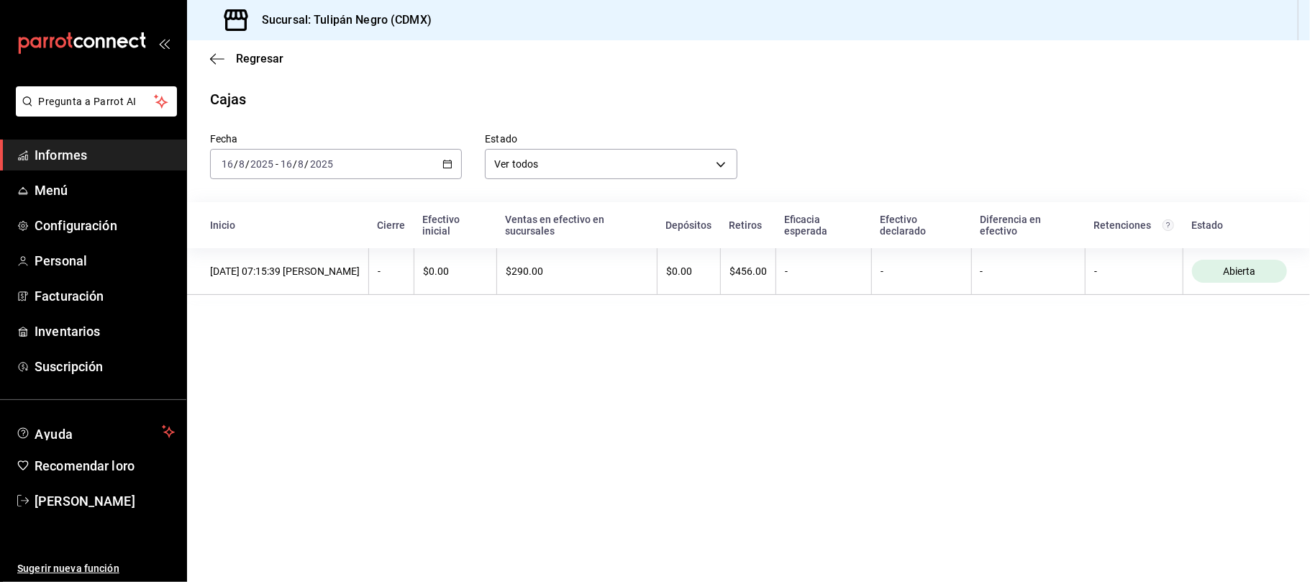
click at [447, 165] on icon "button" at bounding box center [447, 164] width 10 height 10
click at [234, 239] on font "Ayer" at bounding box center [232, 240] width 21 height 12
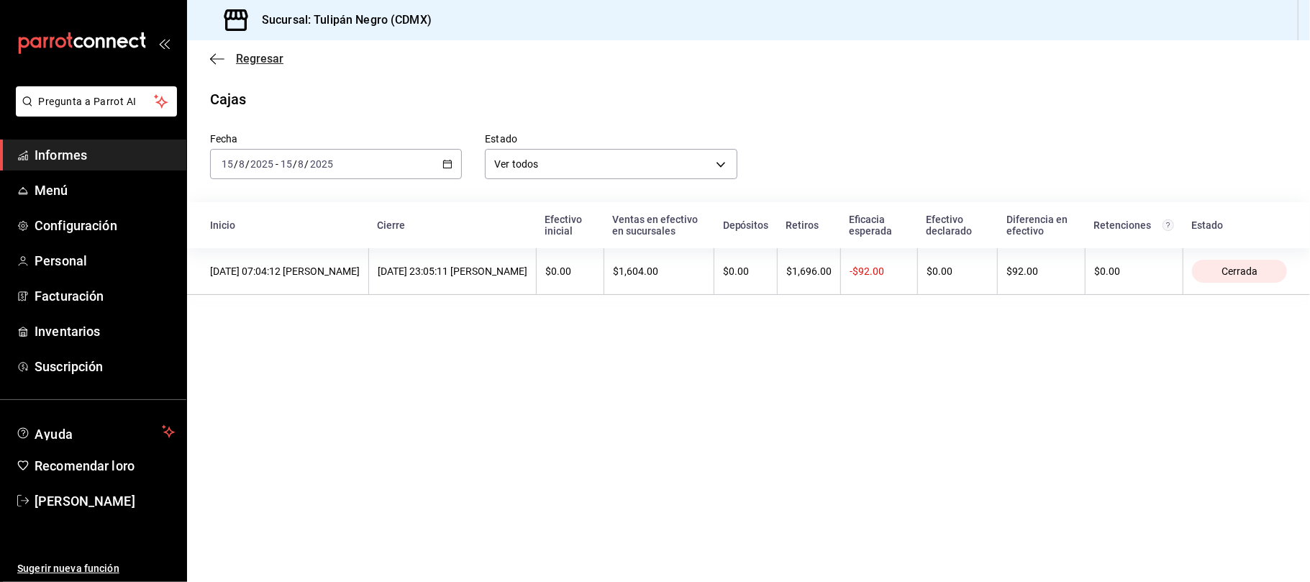
click at [220, 53] on icon "button" at bounding box center [217, 59] width 14 height 13
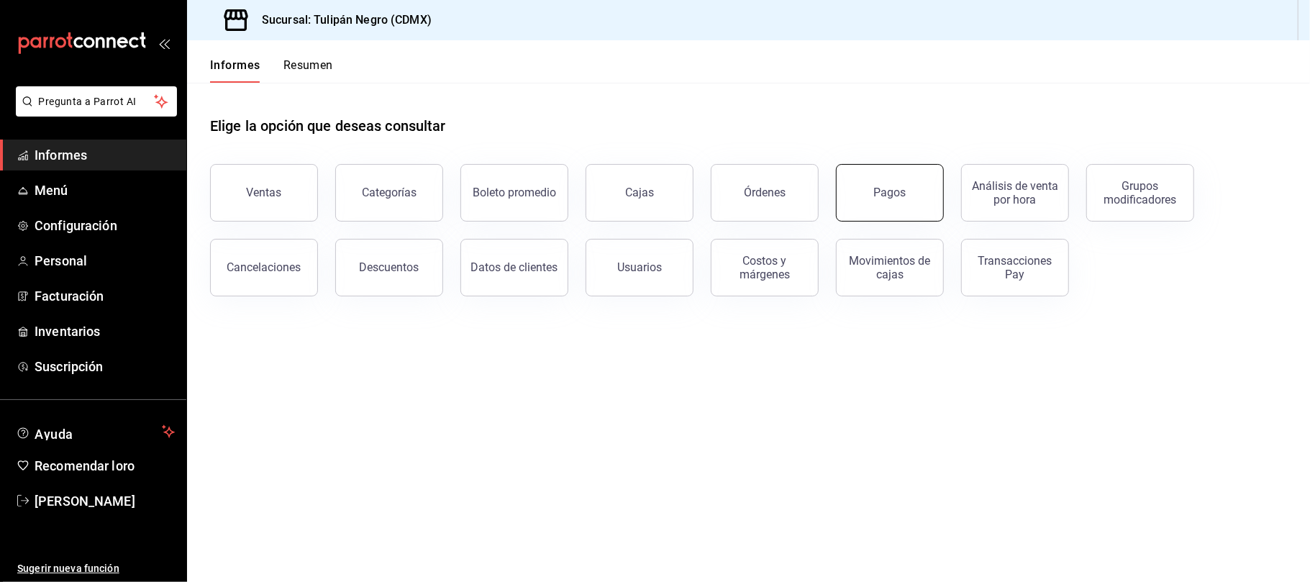
click at [875, 203] on button "Pagos" at bounding box center [890, 193] width 108 height 58
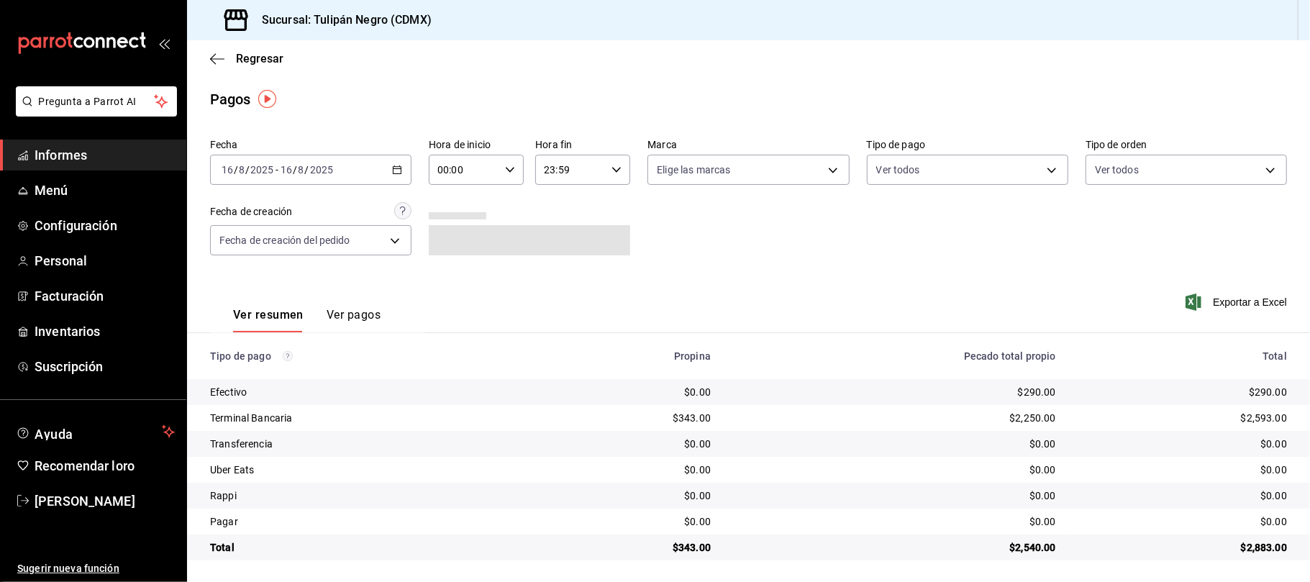
scroll to position [1, 0]
click at [758, 239] on div "Fecha [DATE] [DATE] - [DATE] [DATE] Hora de inicio 00:00 Hora de inicio Hora fi…" at bounding box center [748, 202] width 1077 height 140
click at [394, 165] on icon "button" at bounding box center [397, 168] width 10 height 10
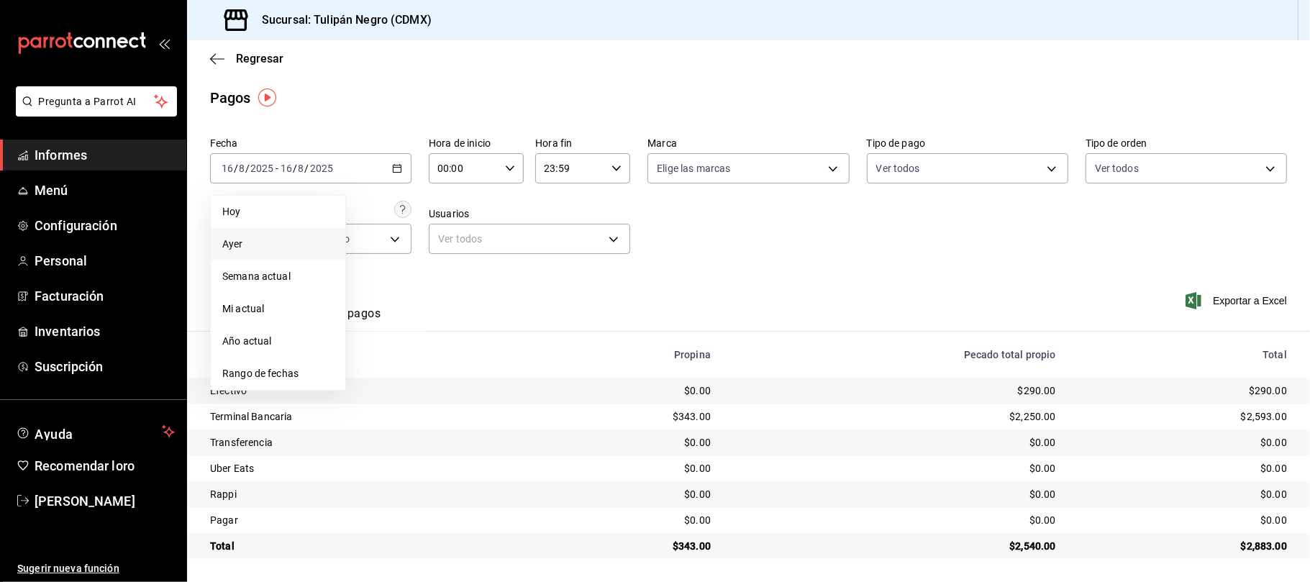
click at [246, 243] on span "Ayer" at bounding box center [277, 244] width 111 height 15
